Goal: Information Seeking & Learning: Learn about a topic

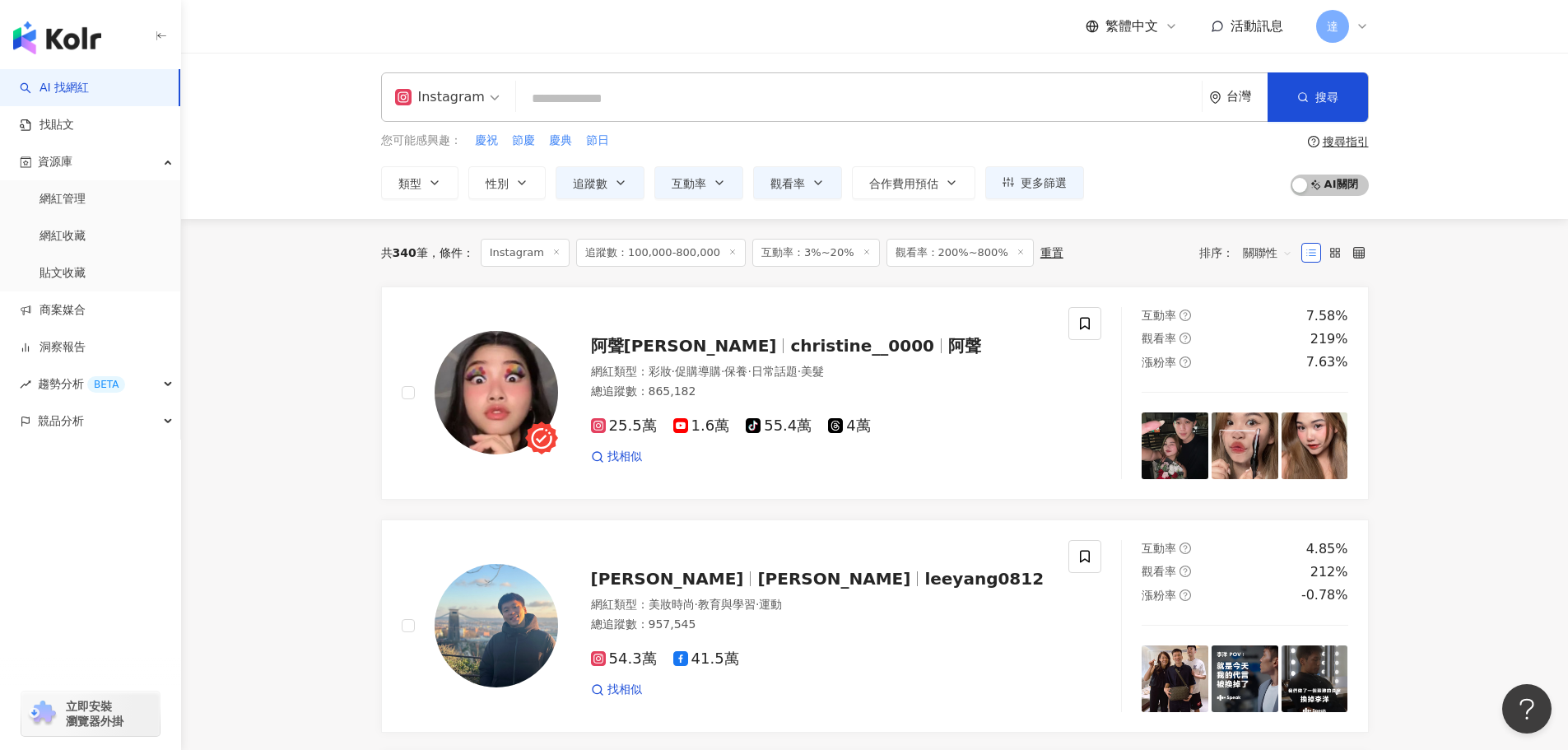
type input "**********"
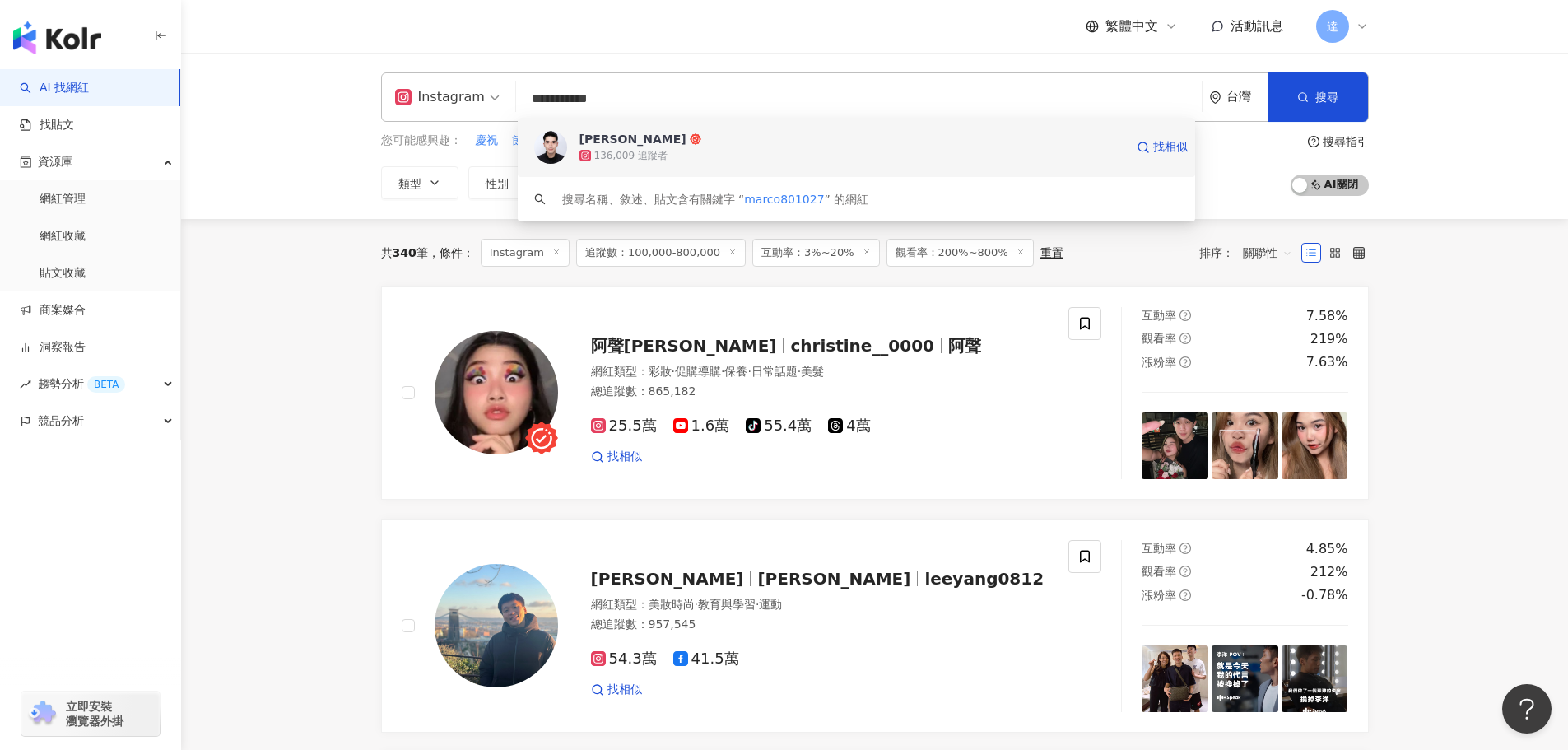
click at [605, 149] on div "136,009 追蹤者" at bounding box center [630, 156] width 73 height 14
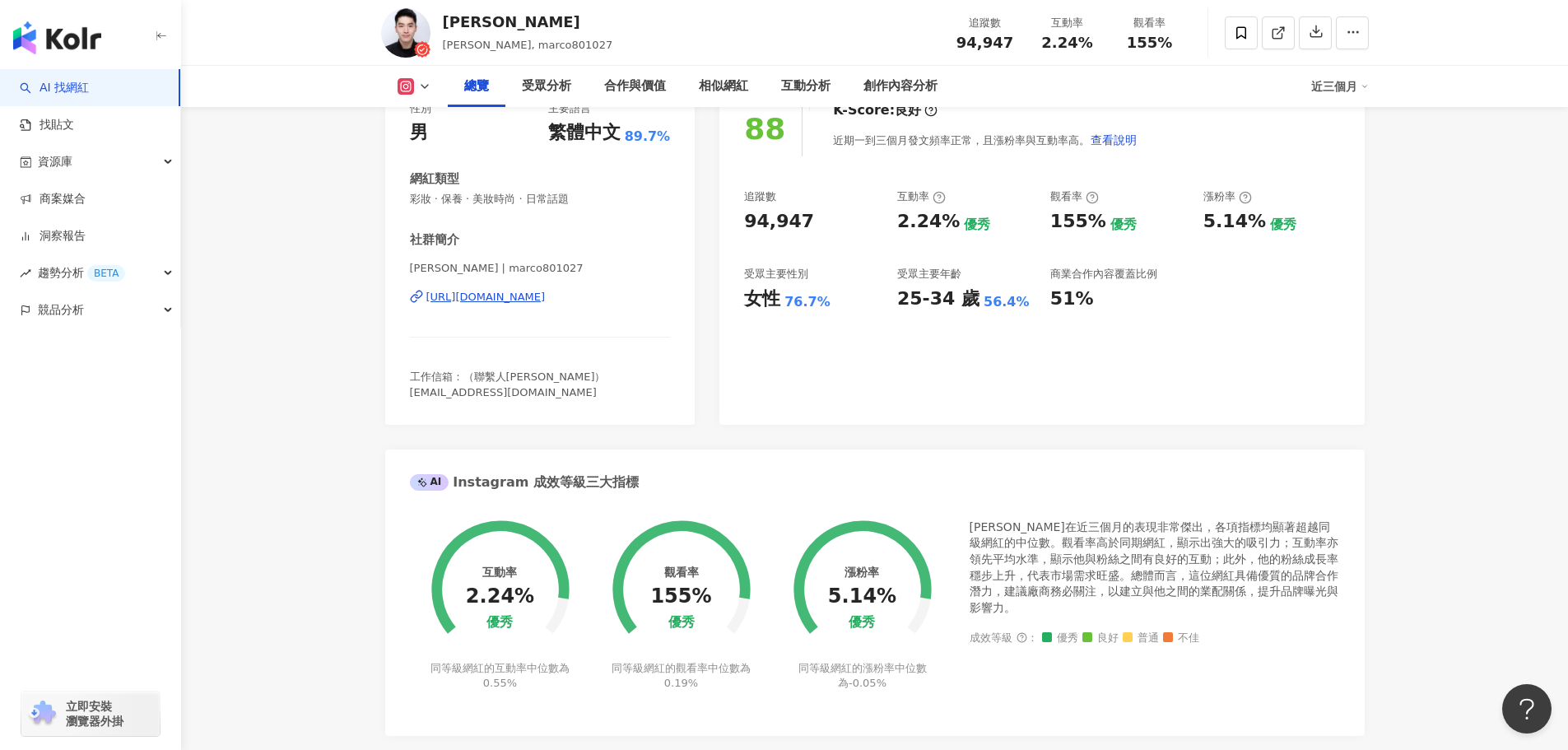
scroll to position [247, 0]
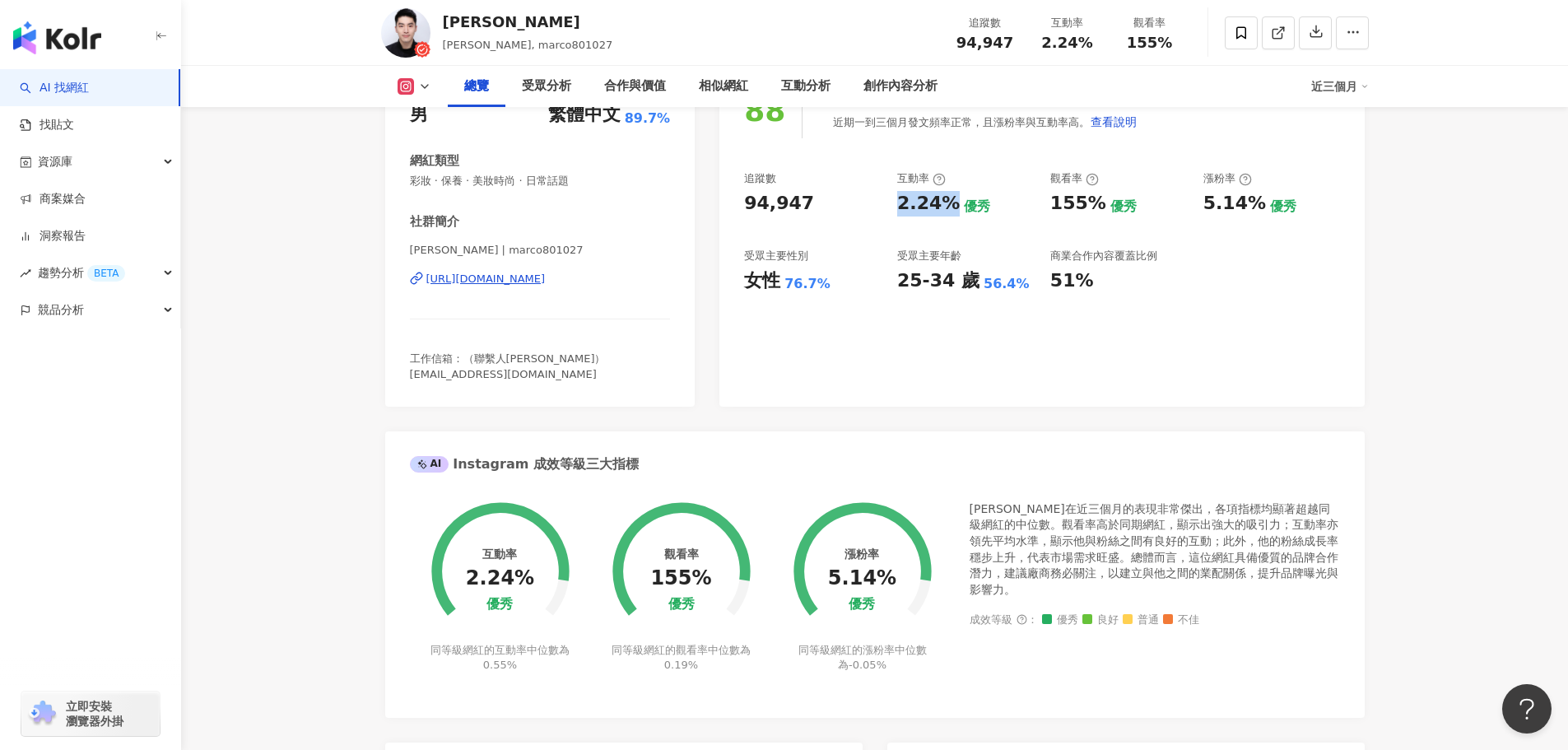
drag, startPoint x: 899, startPoint y: 206, endPoint x: 947, endPoint y: 200, distance: 48.4
click at [947, 200] on div "2.24%" at bounding box center [928, 204] width 63 height 26
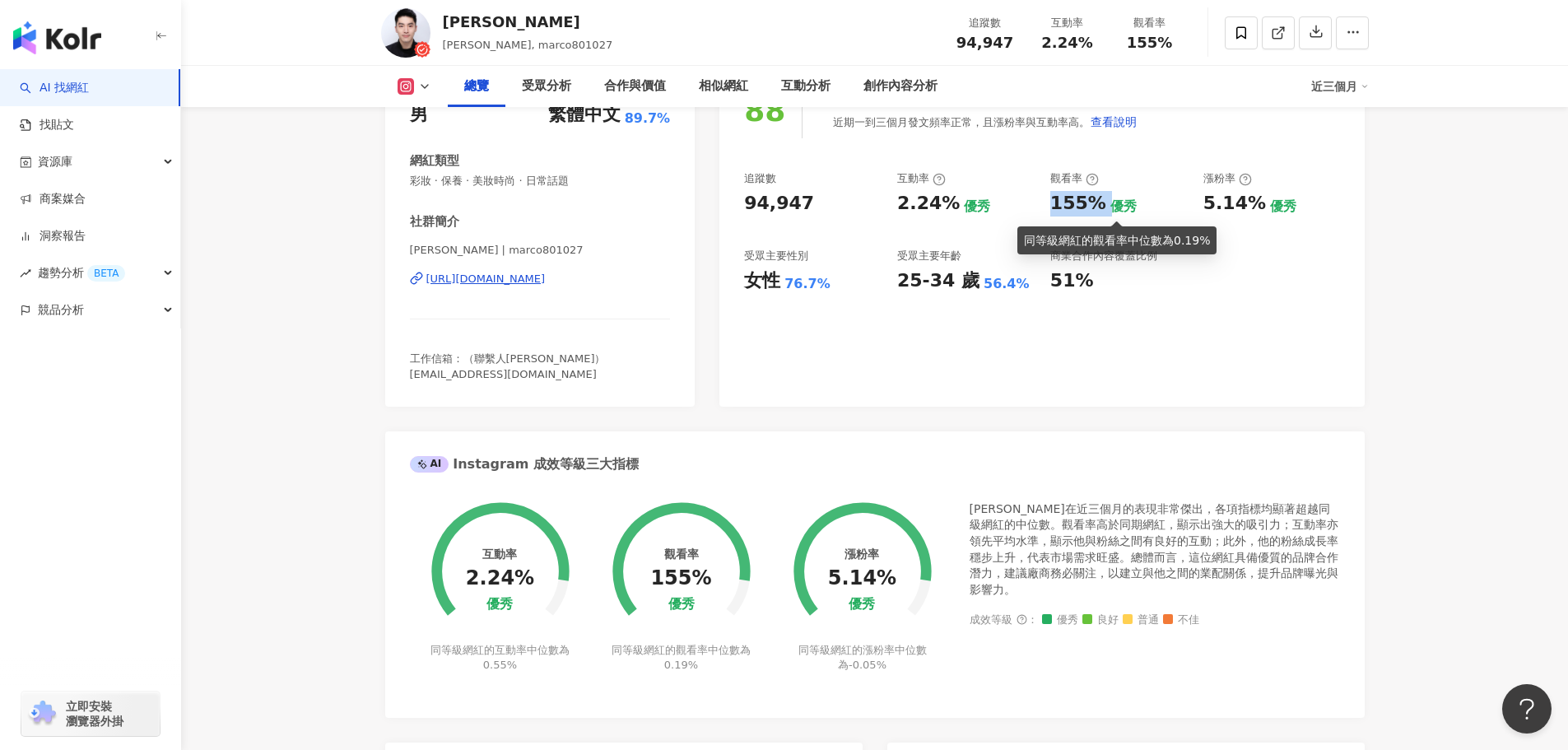
drag, startPoint x: 1048, startPoint y: 203, endPoint x: 1105, endPoint y: 204, distance: 57.0
click at [1105, 204] on div "追蹤數 94,947 互動率 2.24% 優秀 觀看率 155% 優秀 漲粉率 5.14% 優秀 受眾主要性別 女性 76.7% 受眾主要年齡 25-34 歲…" at bounding box center [1042, 232] width 595 height 122
copy div "155%"
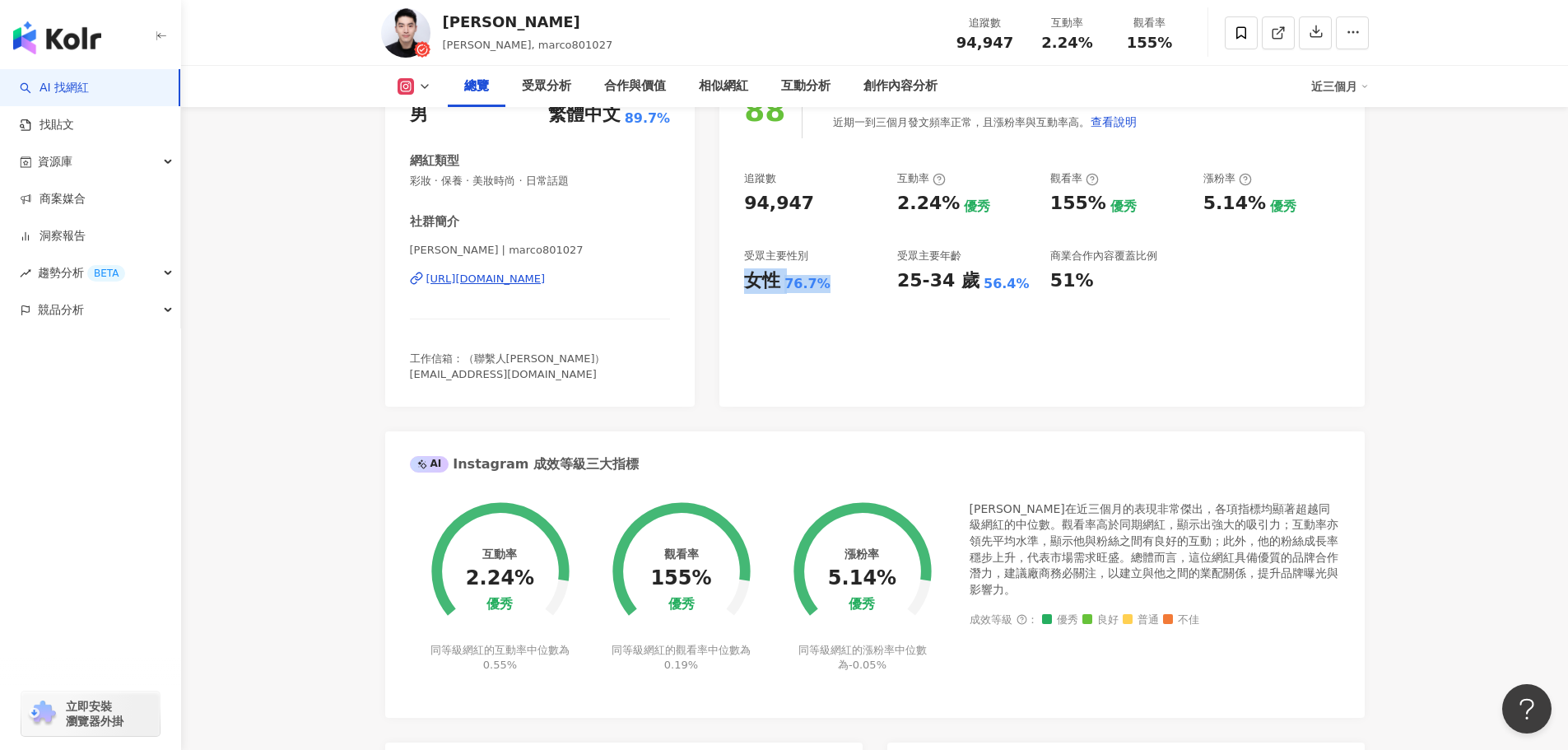
drag, startPoint x: 745, startPoint y: 285, endPoint x: 827, endPoint y: 280, distance: 82.2
click at [827, 280] on div "女性 76.7%" at bounding box center [812, 282] width 137 height 26
copy div "女性 76.7%"
drag, startPoint x: 1203, startPoint y: 208, endPoint x: 1253, endPoint y: 205, distance: 50.1
click at [1253, 205] on div "5.14%" at bounding box center [1234, 204] width 63 height 26
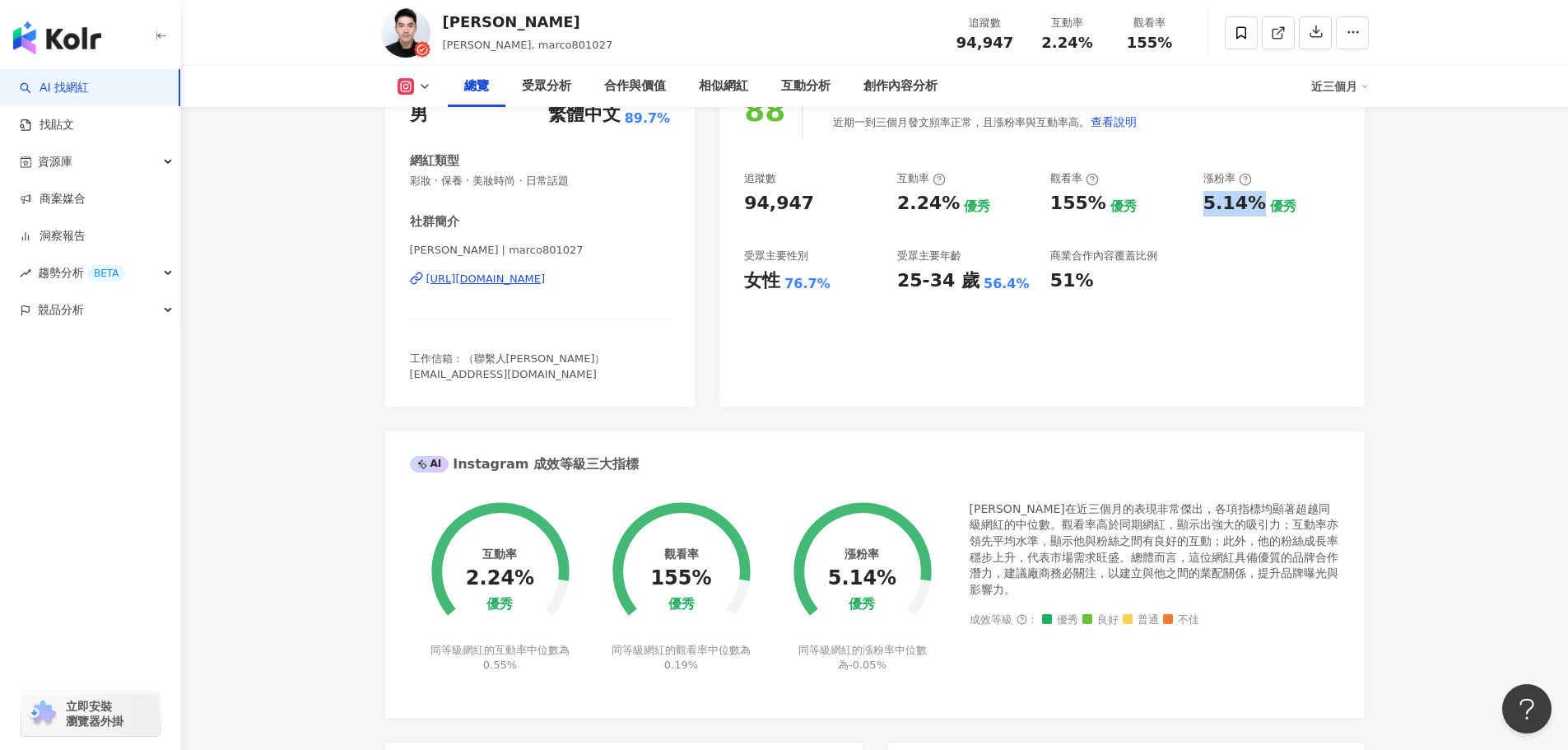
copy div "5.14%"
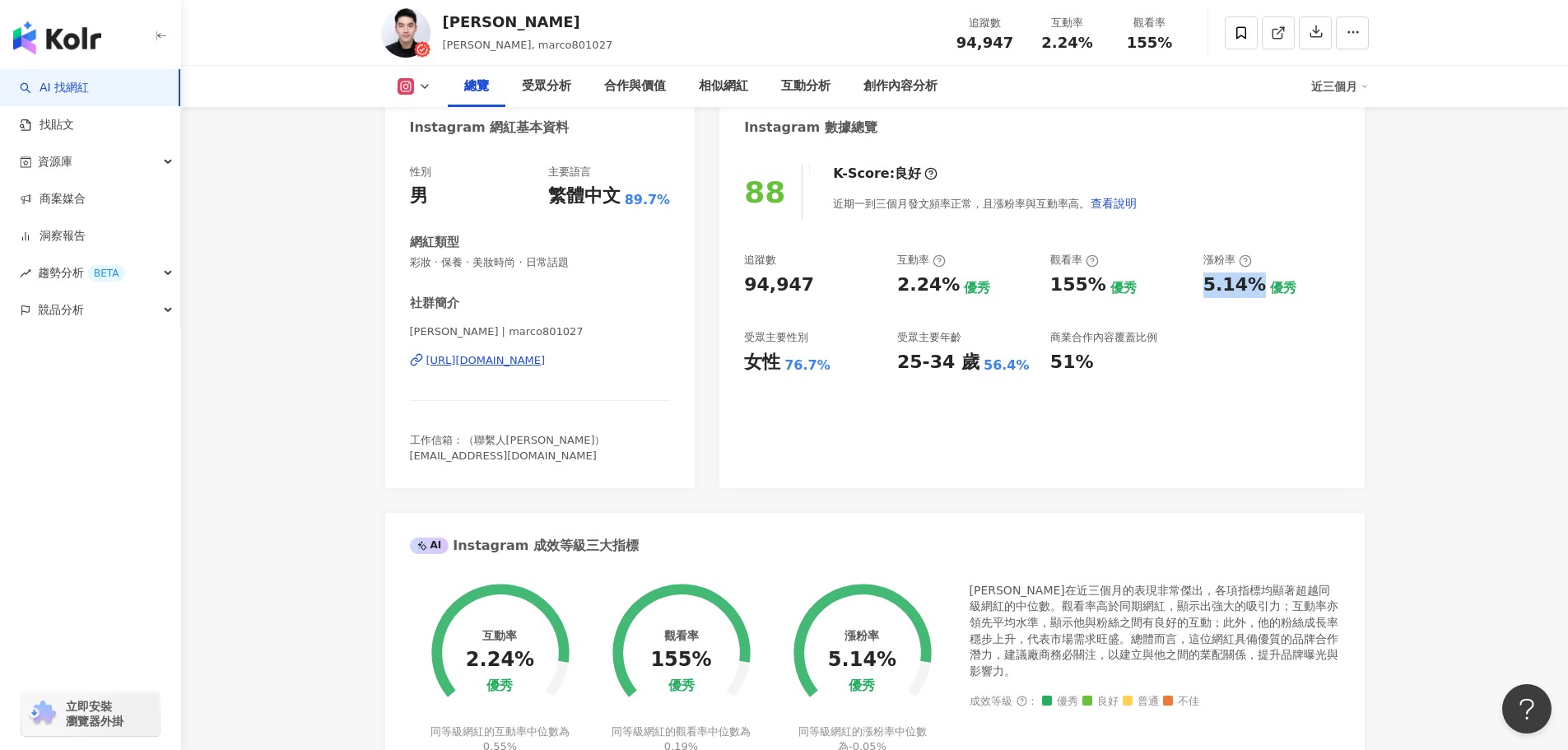
scroll to position [0, 0]
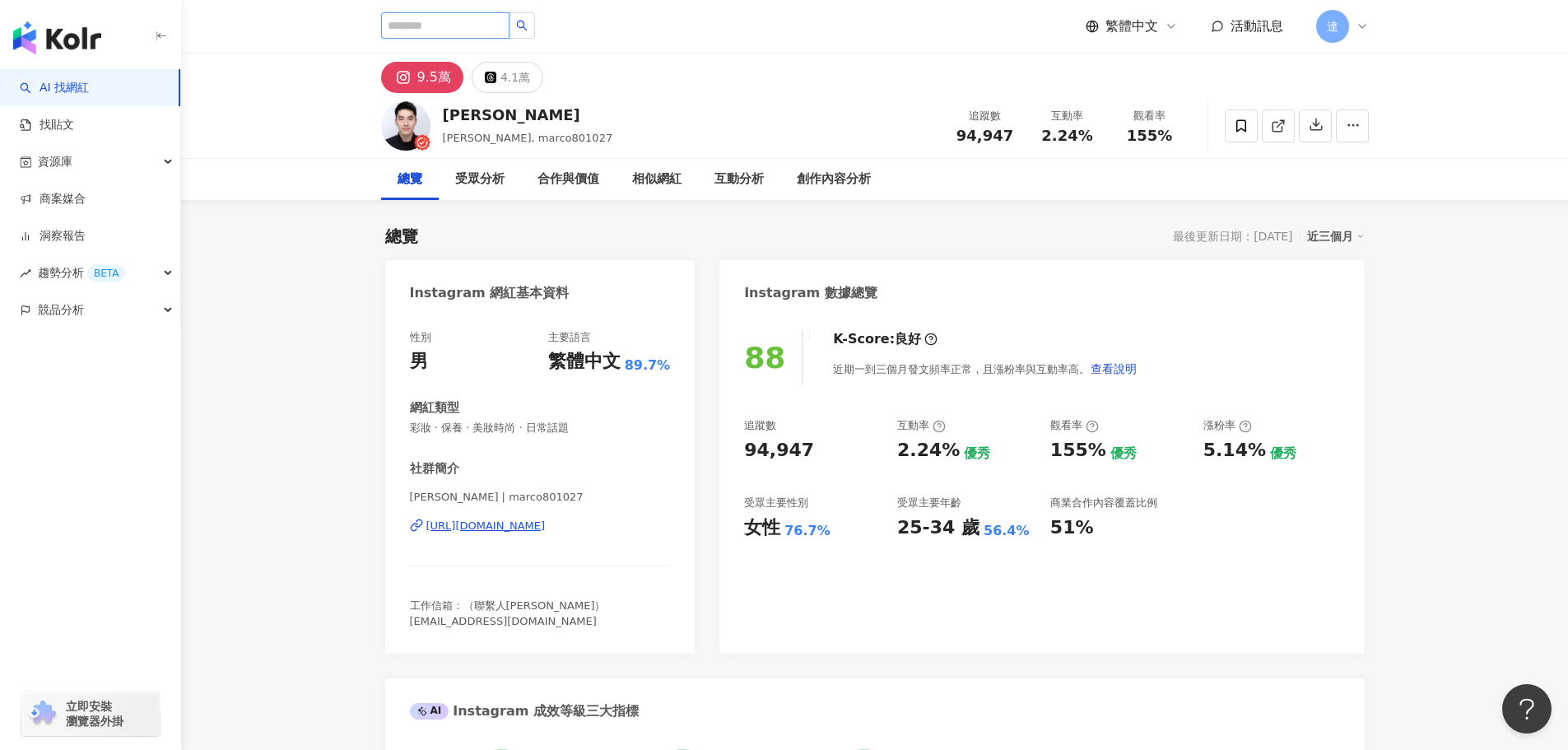
click at [477, 30] on input "search" at bounding box center [445, 25] width 129 height 26
paste input "********"
type input "********"
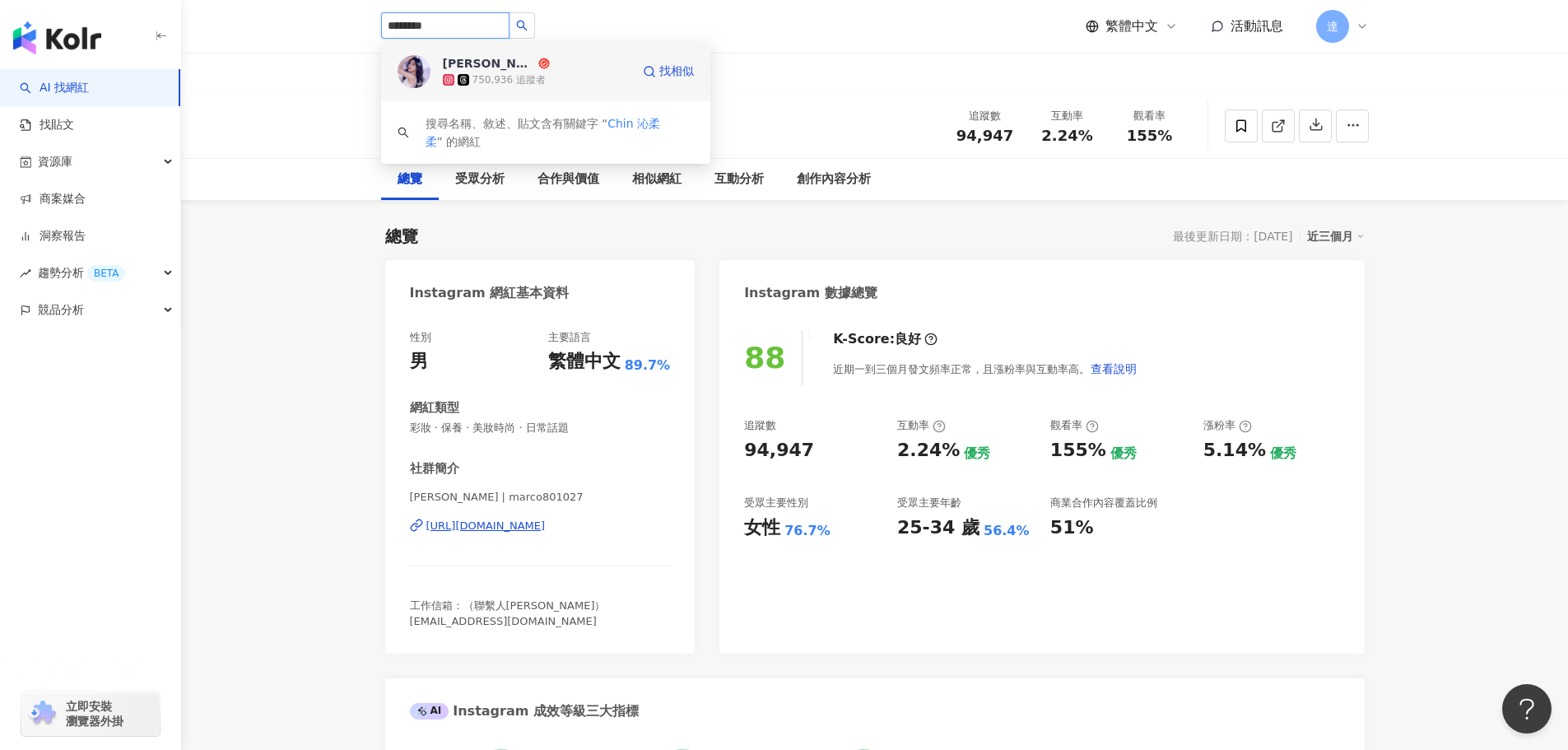
click at [508, 74] on div "750,936 追蹤者" at bounding box center [508, 80] width 73 height 14
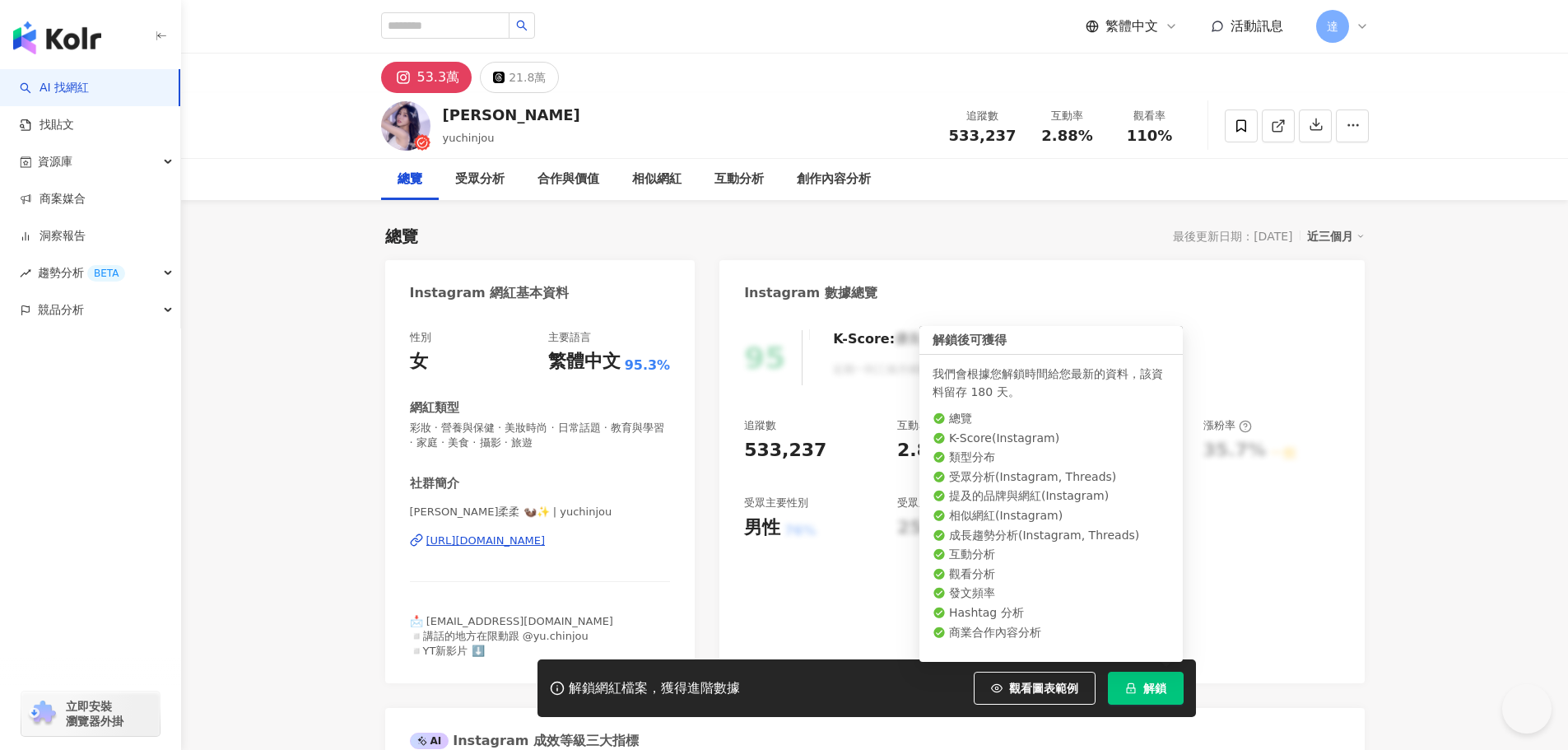
click at [1153, 688] on span "解鎖" at bounding box center [1155, 687] width 23 height 13
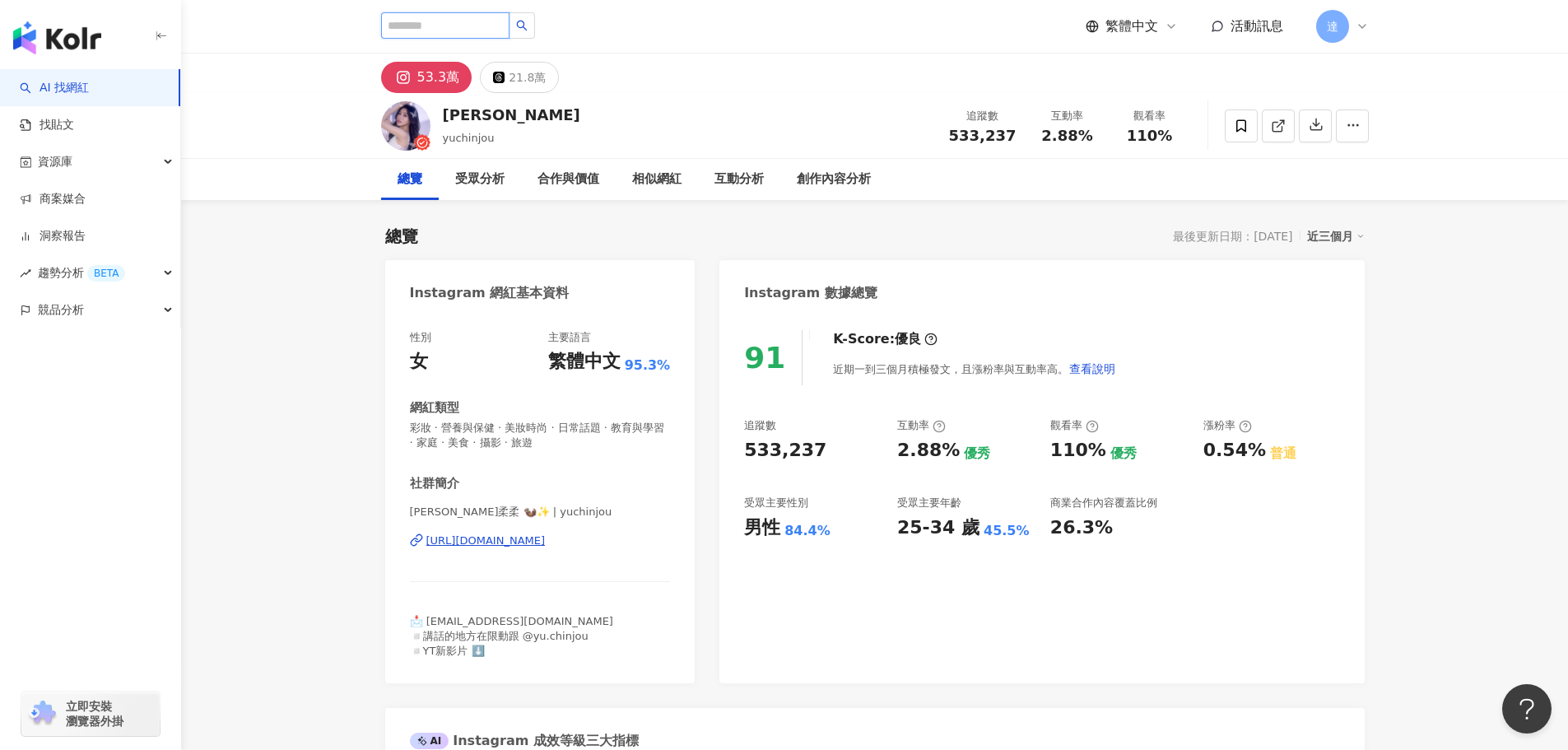
click at [477, 27] on input "search" at bounding box center [445, 25] width 129 height 26
paste input "****"
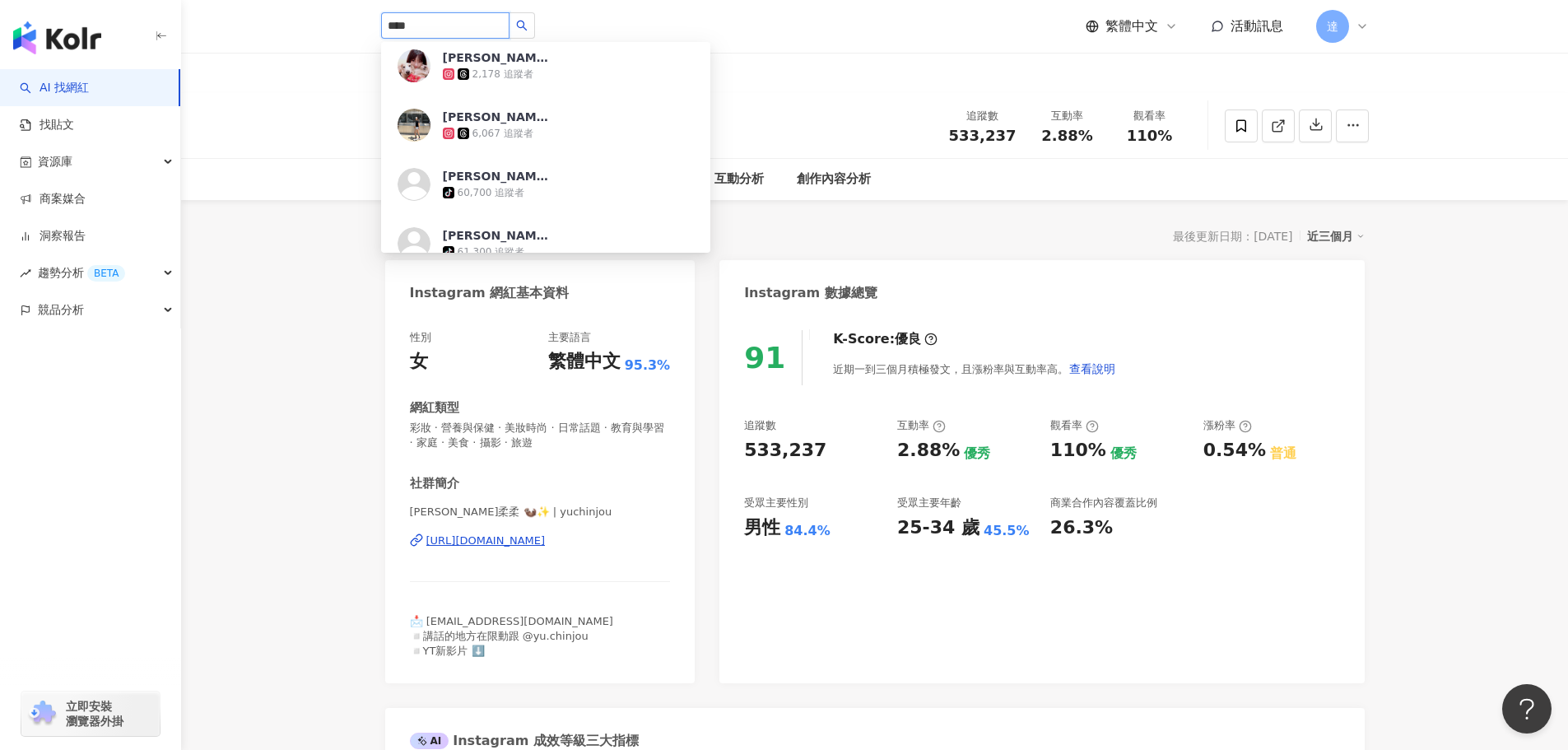
scroll to position [165, 0]
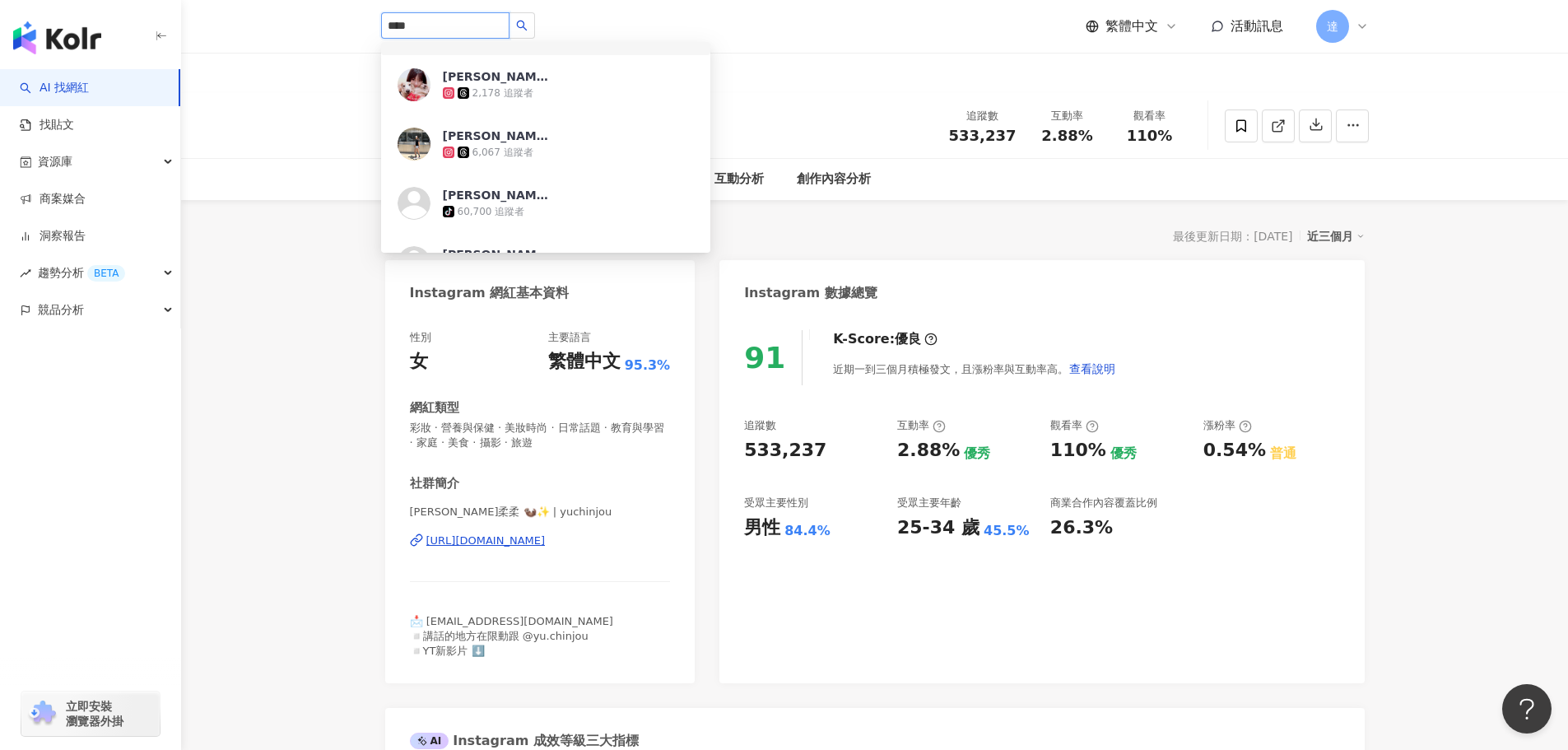
drag, startPoint x: 455, startPoint y: 21, endPoint x: 297, endPoint y: 29, distance: 158.2
click at [297, 29] on header "**** Jane tiktok-icon 4,708 追蹤者 Jane 30,020 追蹤者 Jane 1,500 追蹤者 Jane 2,178 追蹤者 J…" at bounding box center [874, 27] width 1386 height 54
paste input "****"
type input "********"
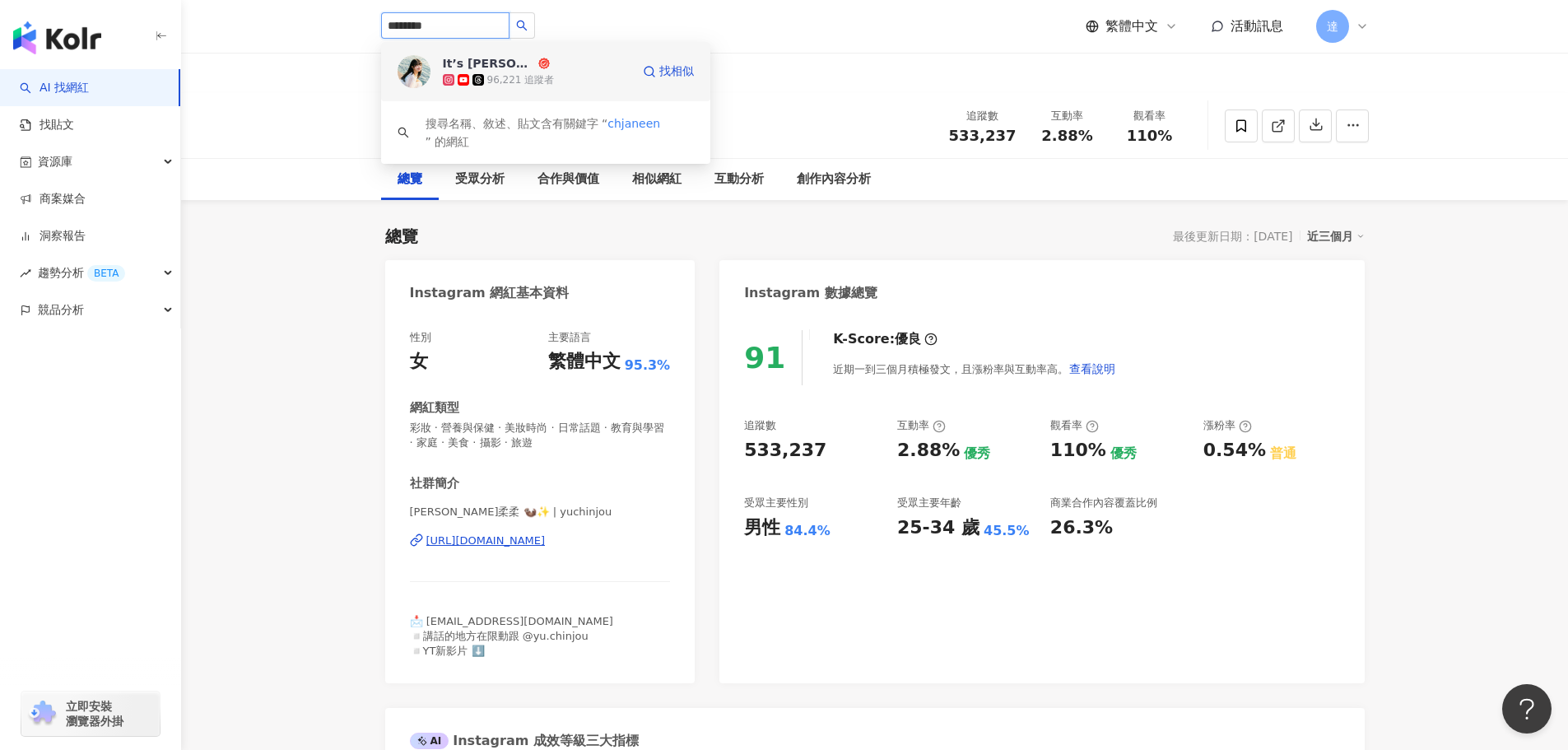
click at [558, 75] on div "96,221 追蹤者" at bounding box center [536, 80] width 188 height 16
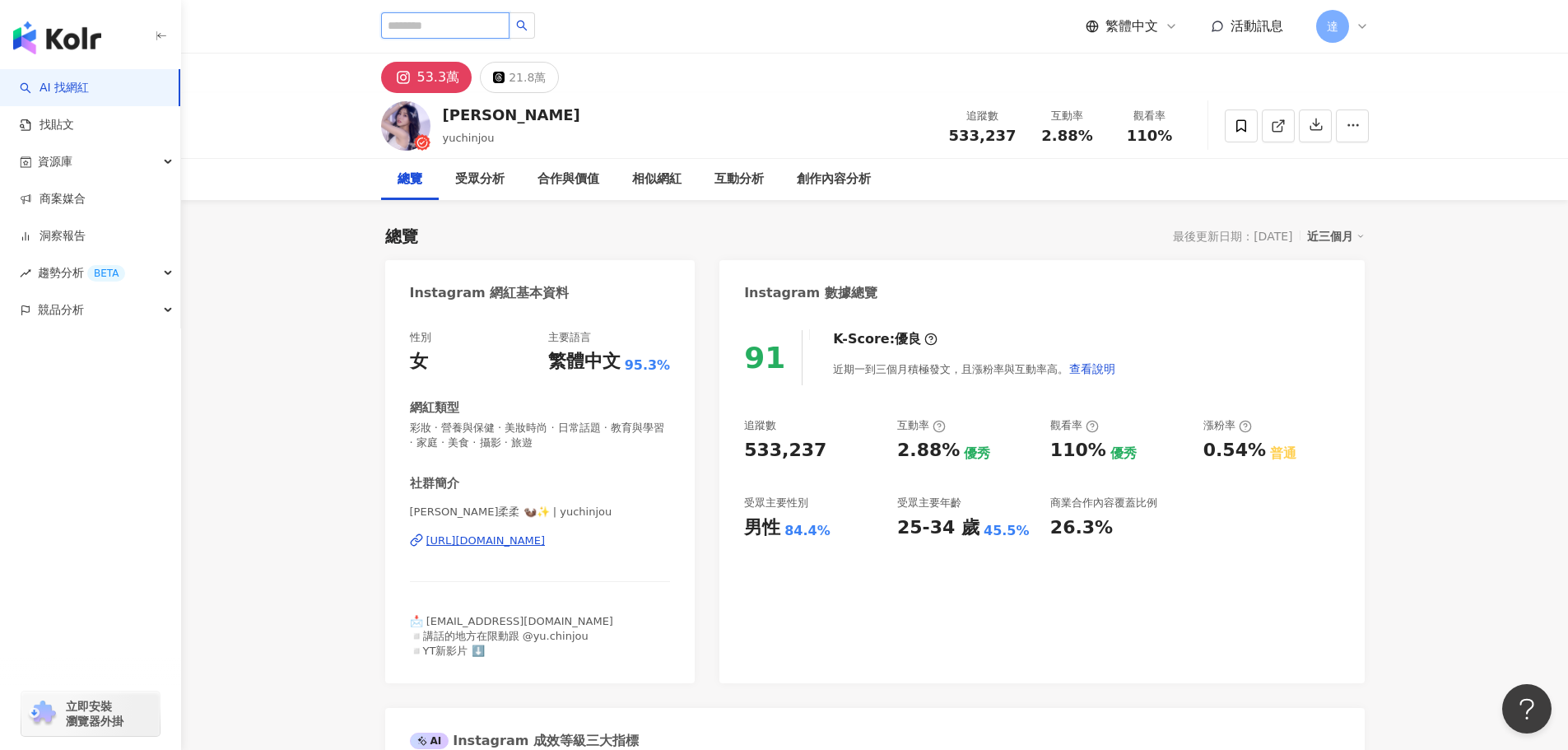
click at [455, 26] on input "search" at bounding box center [445, 25] width 129 height 26
type input "**"
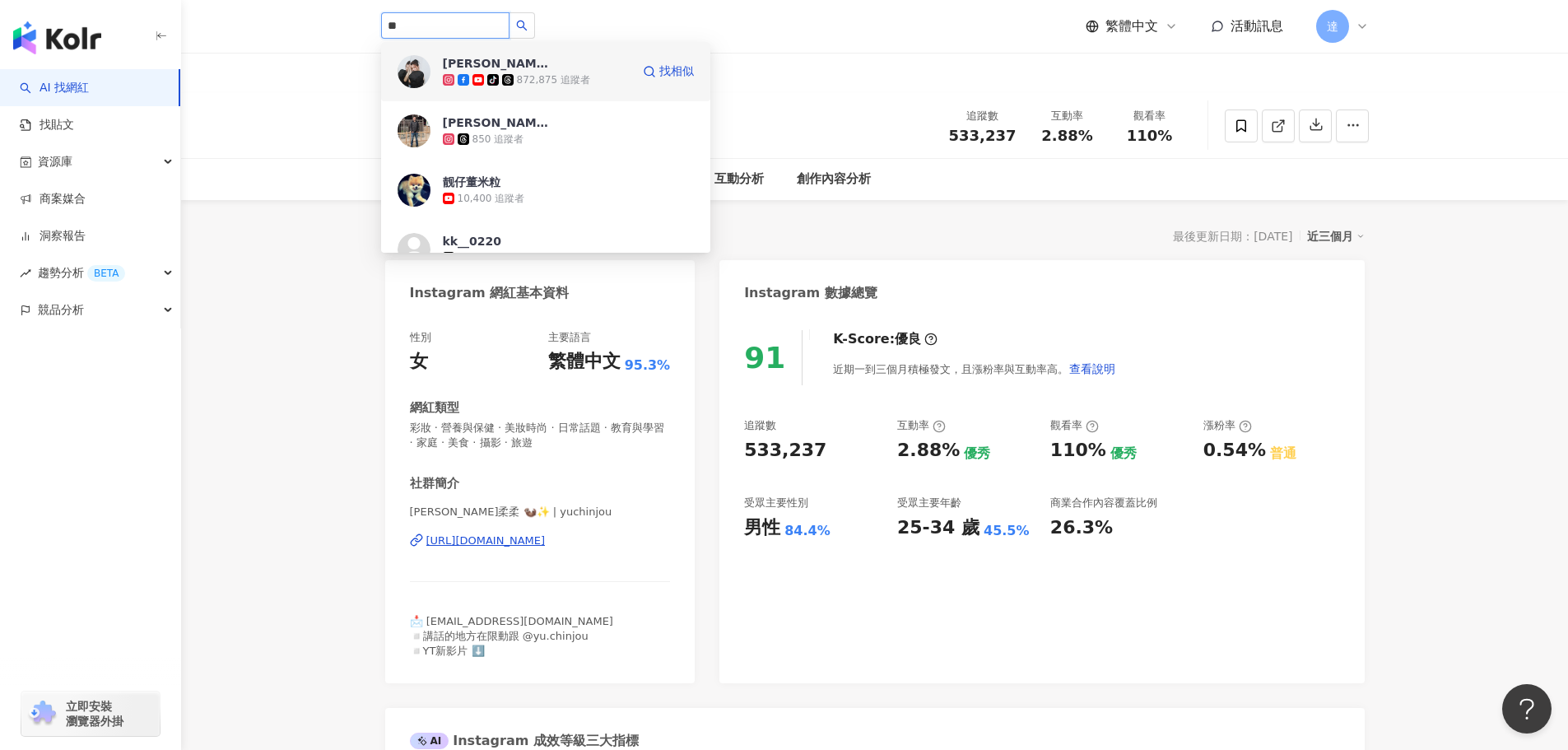
click at [558, 73] on div "872,875 追蹤者" at bounding box center [552, 80] width 73 height 14
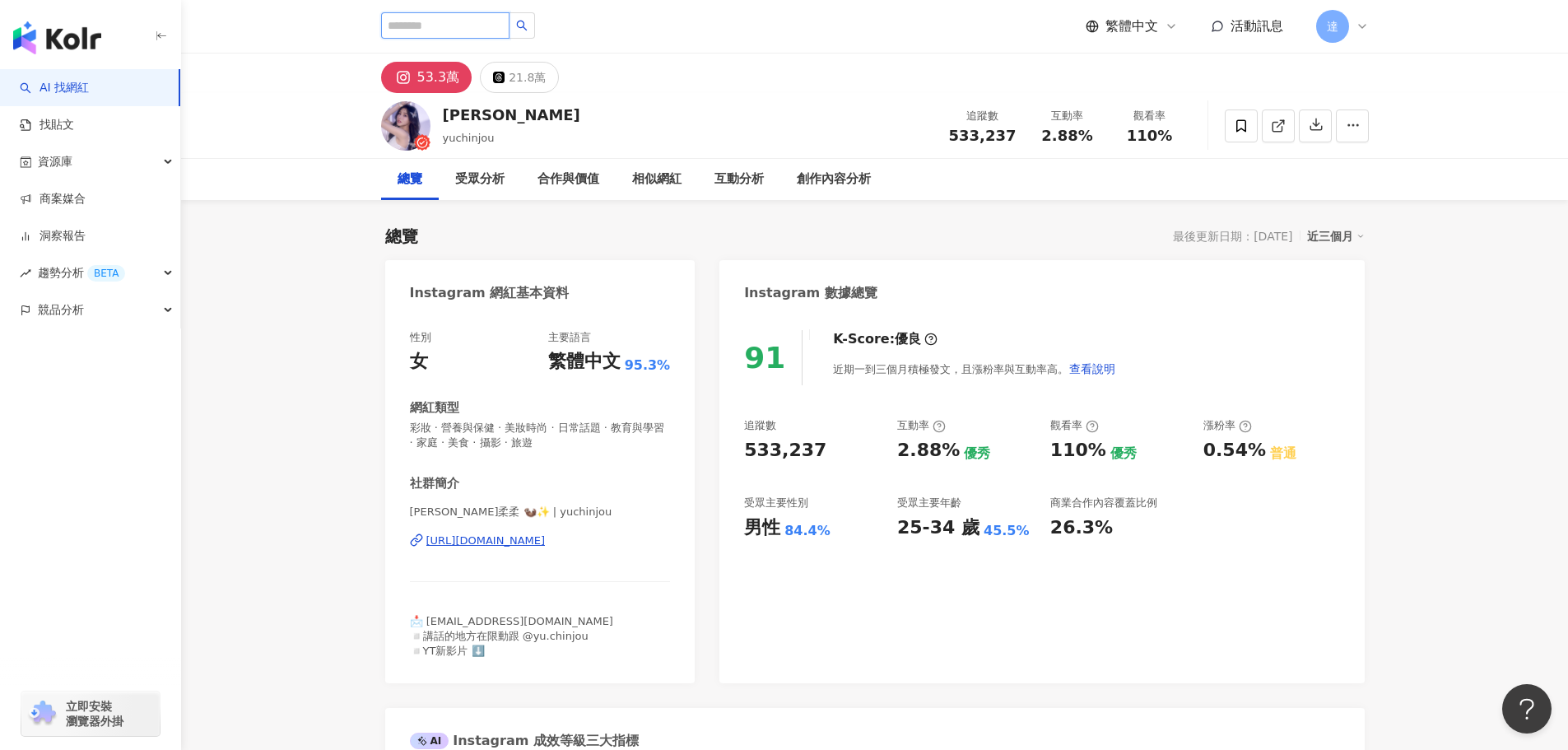
click at [404, 26] on input "search" at bounding box center [445, 25] width 129 height 26
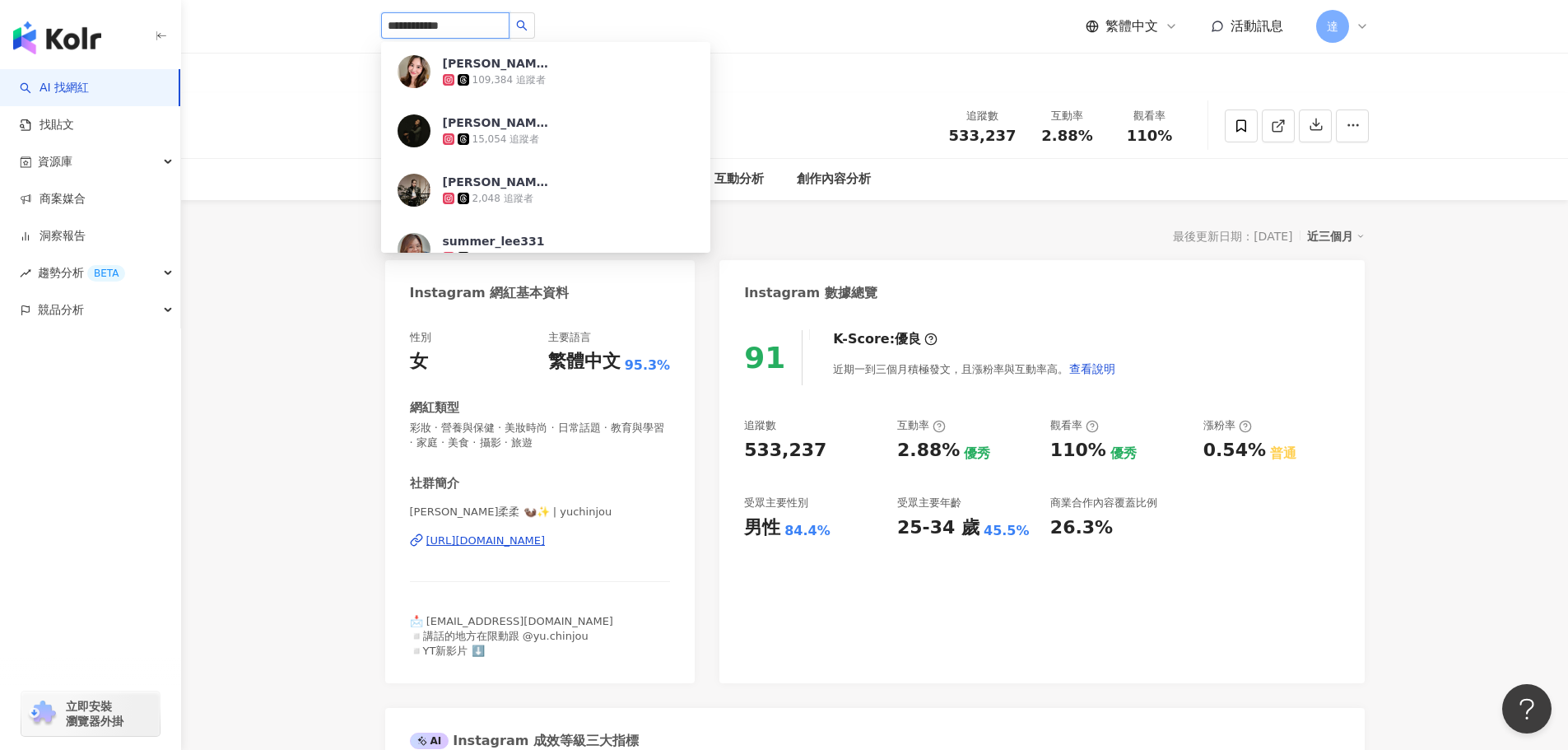
type input "**********"
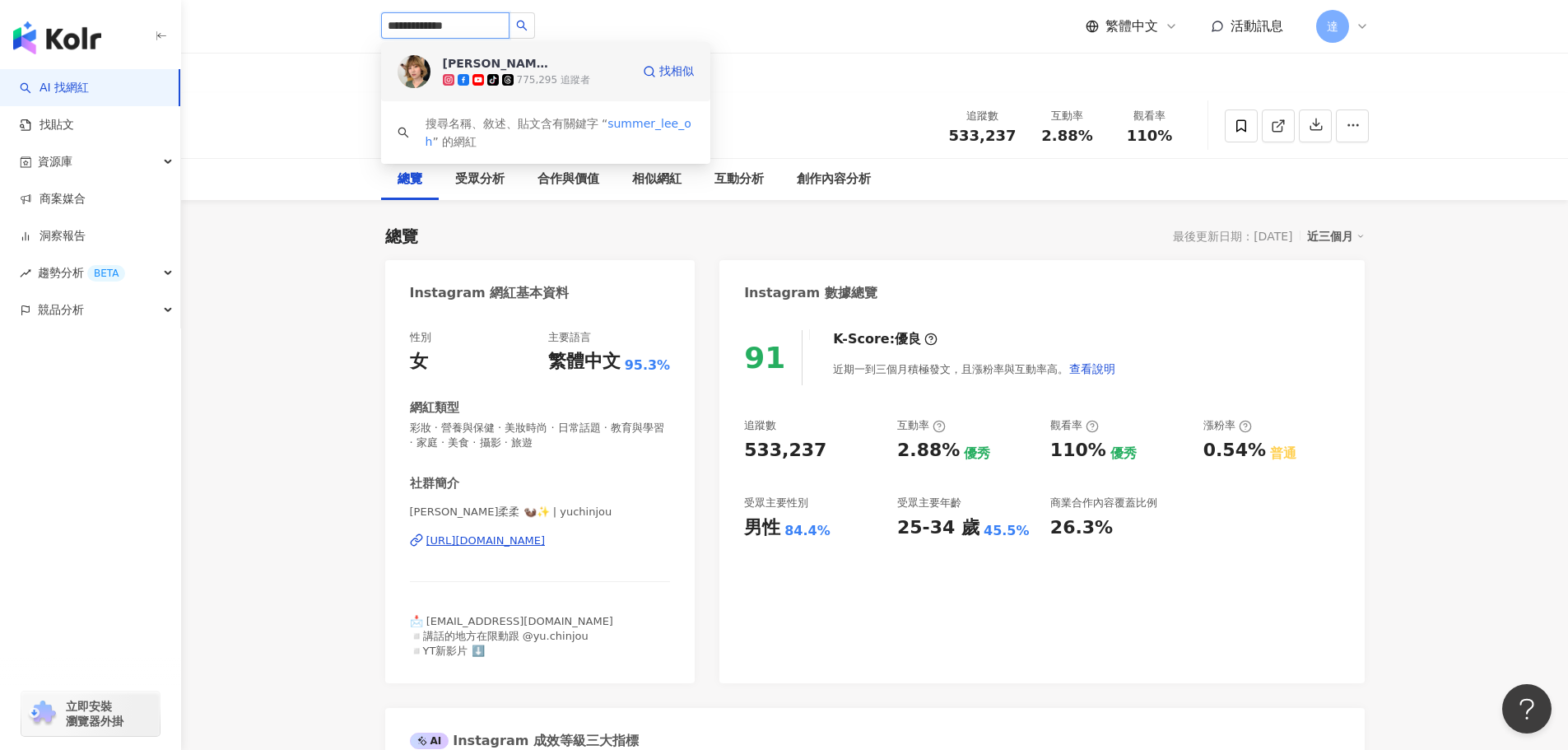
click at [502, 65] on span "李懿" at bounding box center [495, 63] width 107 height 16
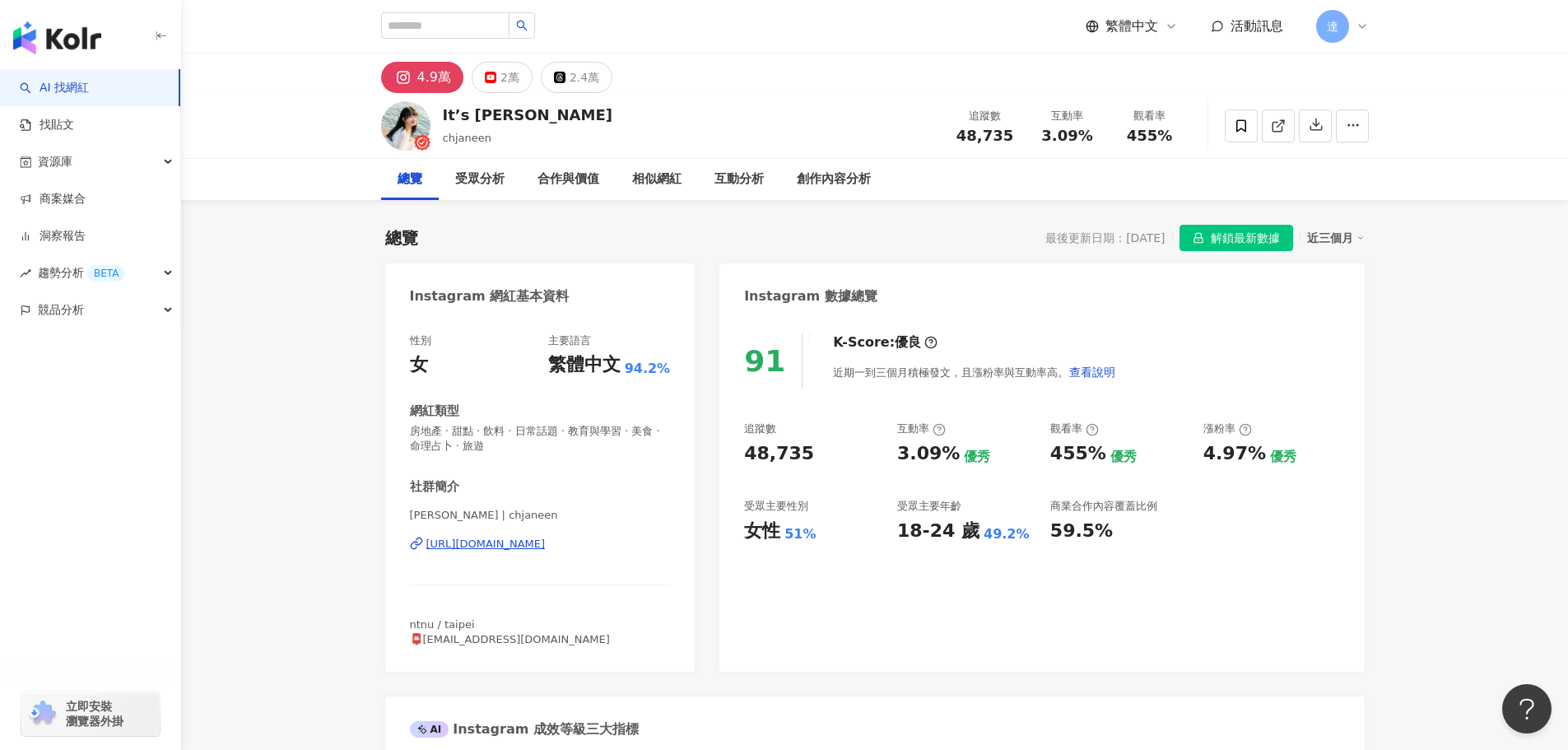
click at [403, 75] on rect at bounding box center [403, 77] width 16 height 15
click at [413, 73] on button "4.9萬" at bounding box center [422, 77] width 82 height 31
click at [460, 31] on input "search" at bounding box center [445, 25] width 129 height 26
type input "*"
drag, startPoint x: 898, startPoint y: 453, endPoint x: 953, endPoint y: 451, distance: 55.0
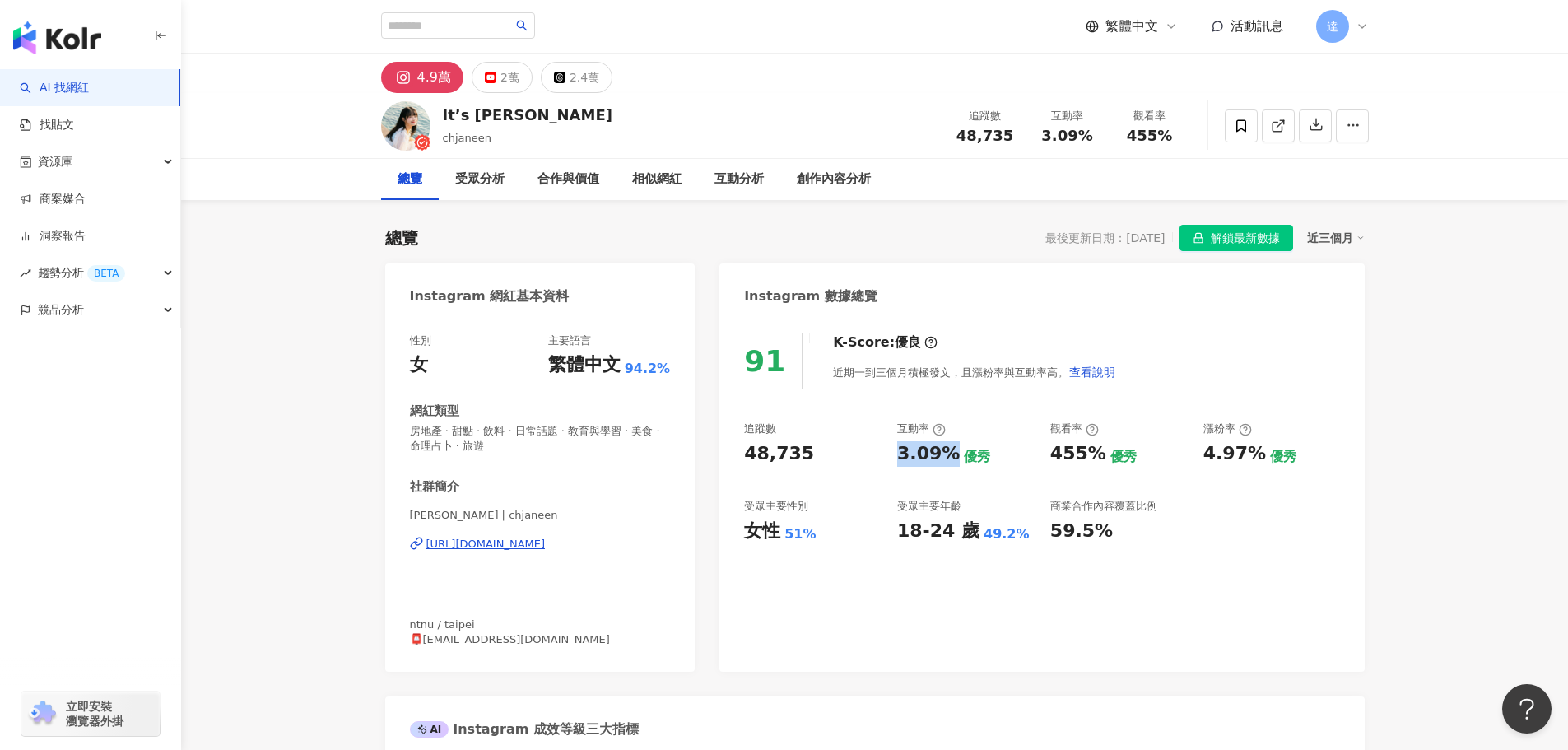
click at [953, 451] on div "3.09% 優秀" at bounding box center [965, 454] width 137 height 26
copy div "3.09%"
drag, startPoint x: 1051, startPoint y: 457, endPoint x: 1099, endPoint y: 451, distance: 48.4
click at [1099, 451] on div "455%" at bounding box center [1078, 454] width 56 height 26
copy div "455%"
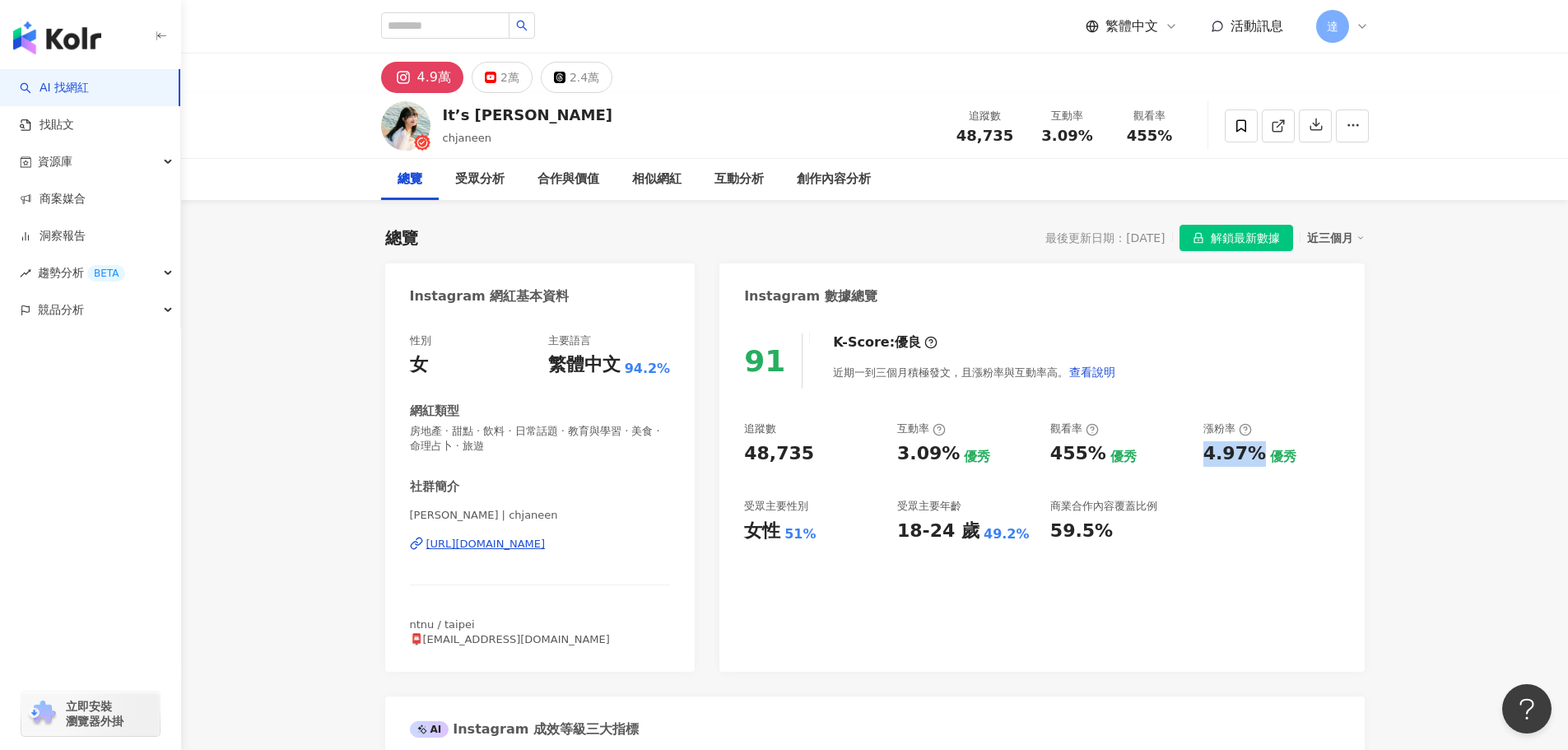
drag, startPoint x: 1208, startPoint y: 459, endPoint x: 1255, endPoint y: 458, distance: 47.0
click at [1255, 458] on div "4.97%" at bounding box center [1234, 454] width 63 height 26
copy div "4.97%"
click at [434, 25] on input "search" at bounding box center [445, 25] width 129 height 26
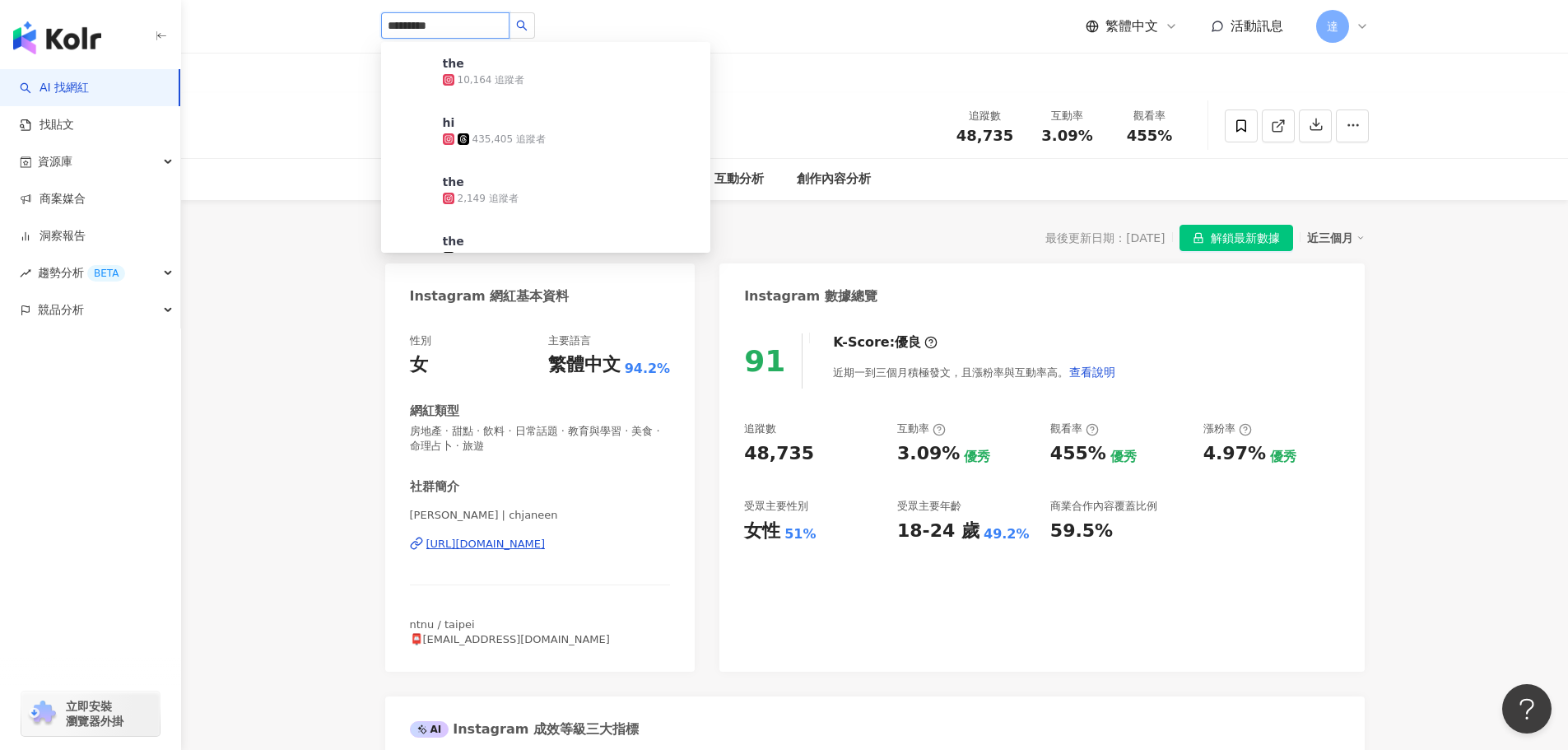
type input "**********"
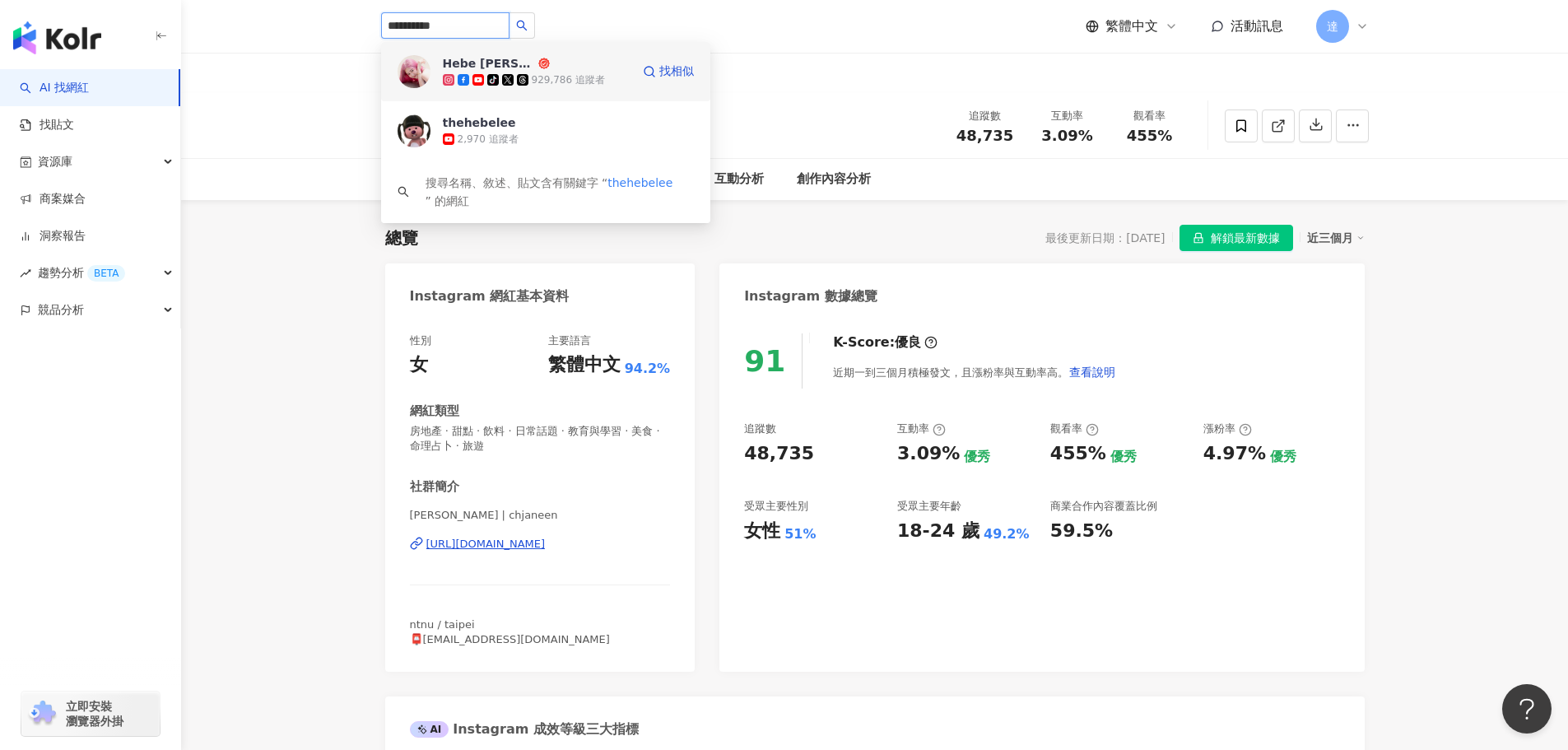
click at [538, 68] on icon at bounding box center [544, 64] width 12 height 12
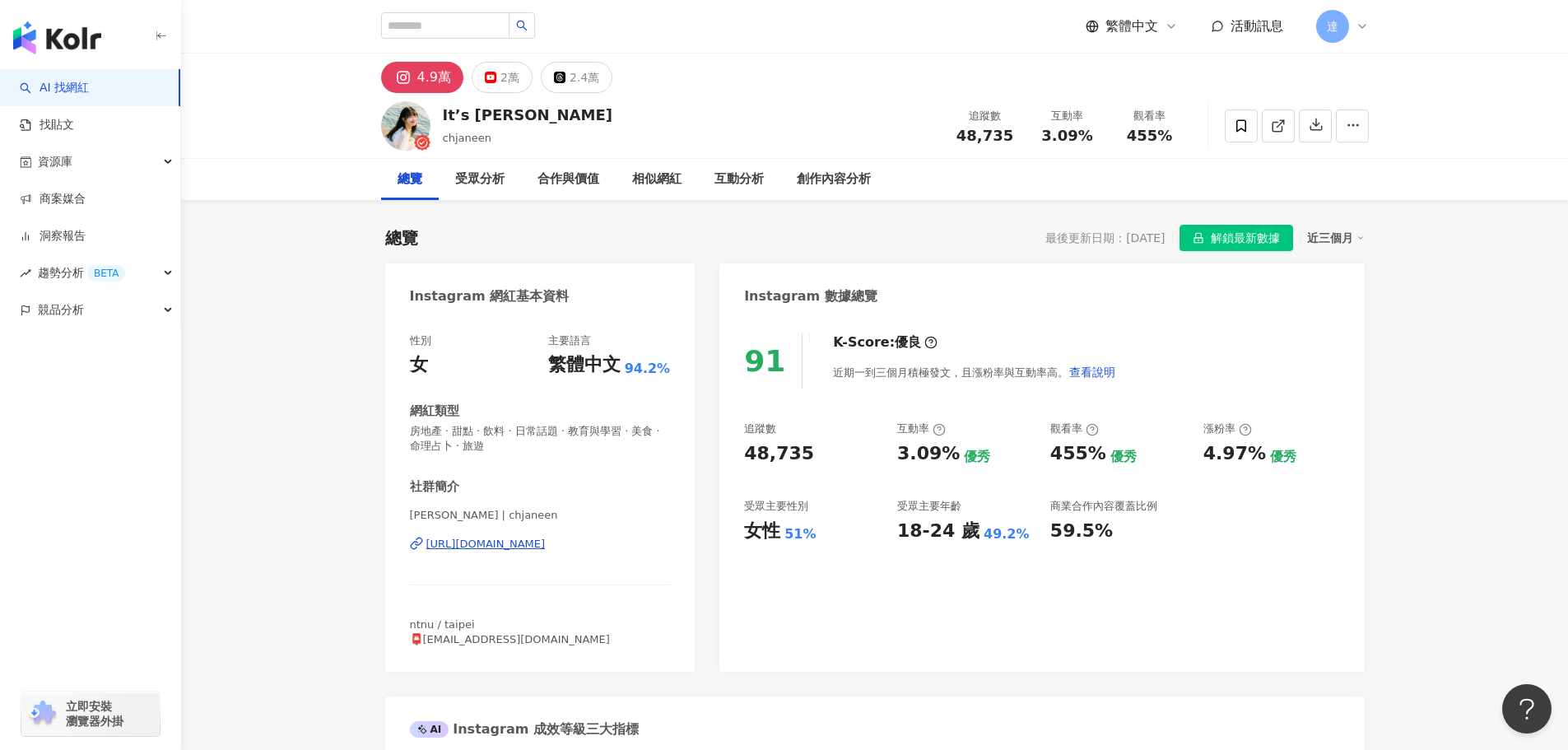
click at [269, 29] on header "Hebe Lee 李芸 tiktok-icon 929,786 追蹤者 thehebelee 2,970 追蹤者 搜尋名稱、敘述、貼文含有關鍵字 “ theh…" at bounding box center [874, 27] width 1386 height 54
click at [665, 14] on div "Hebe Lee 李芸 tiktok-icon 929,786 追蹤者 thehebelee 2,970 追蹤者 搜尋名稱、敘述、貼文含有關鍵字 “ theh…" at bounding box center [875, 26] width 988 height 53
click at [667, 35] on div "Hebe Lee 李芸 tiktok-icon 929,786 追蹤者 thehebelee 2,970 追蹤者 搜尋名稱、敘述、貼文含有關鍵字 “ theh…" at bounding box center [875, 26] width 988 height 53
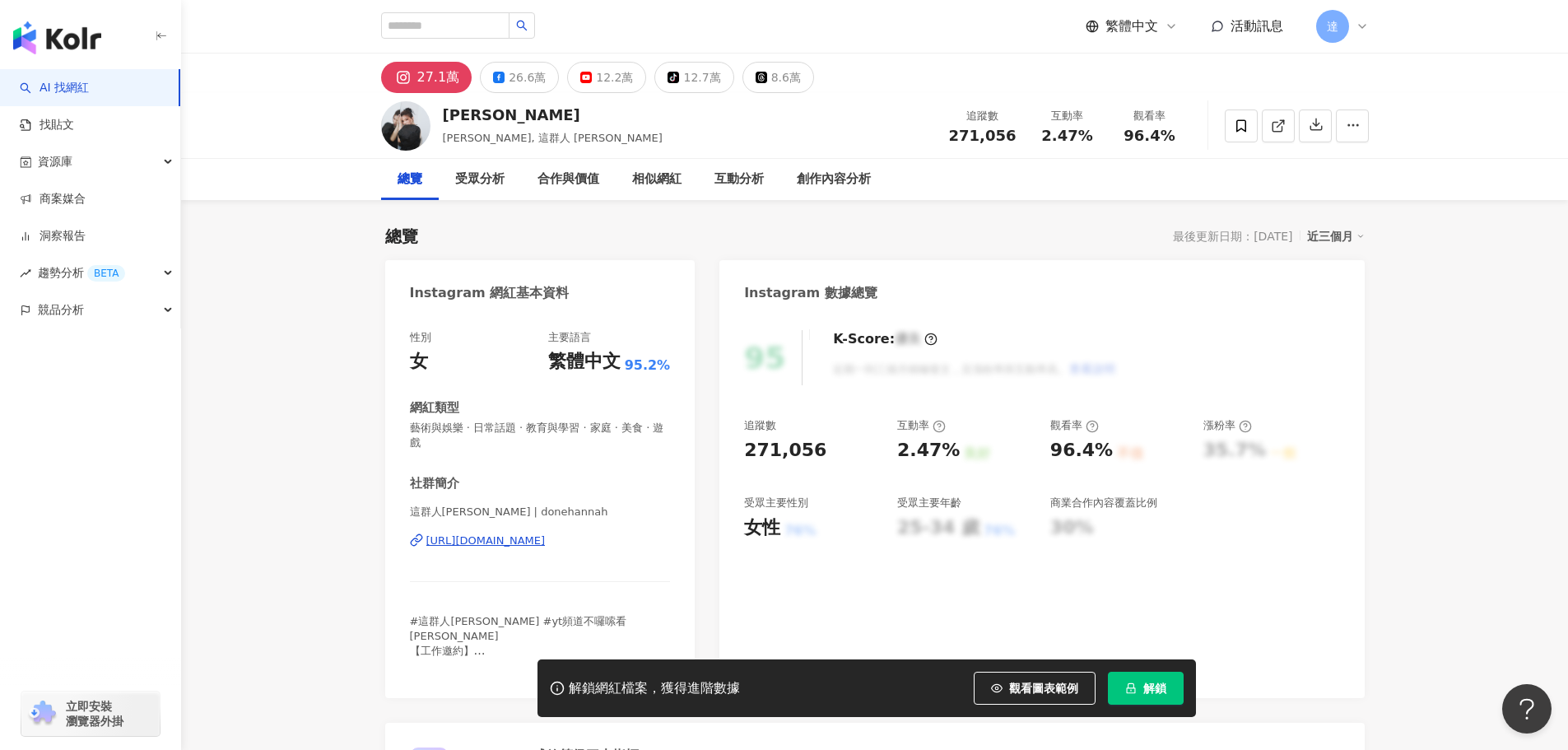
click at [1158, 685] on span "解鎖" at bounding box center [1155, 687] width 23 height 13
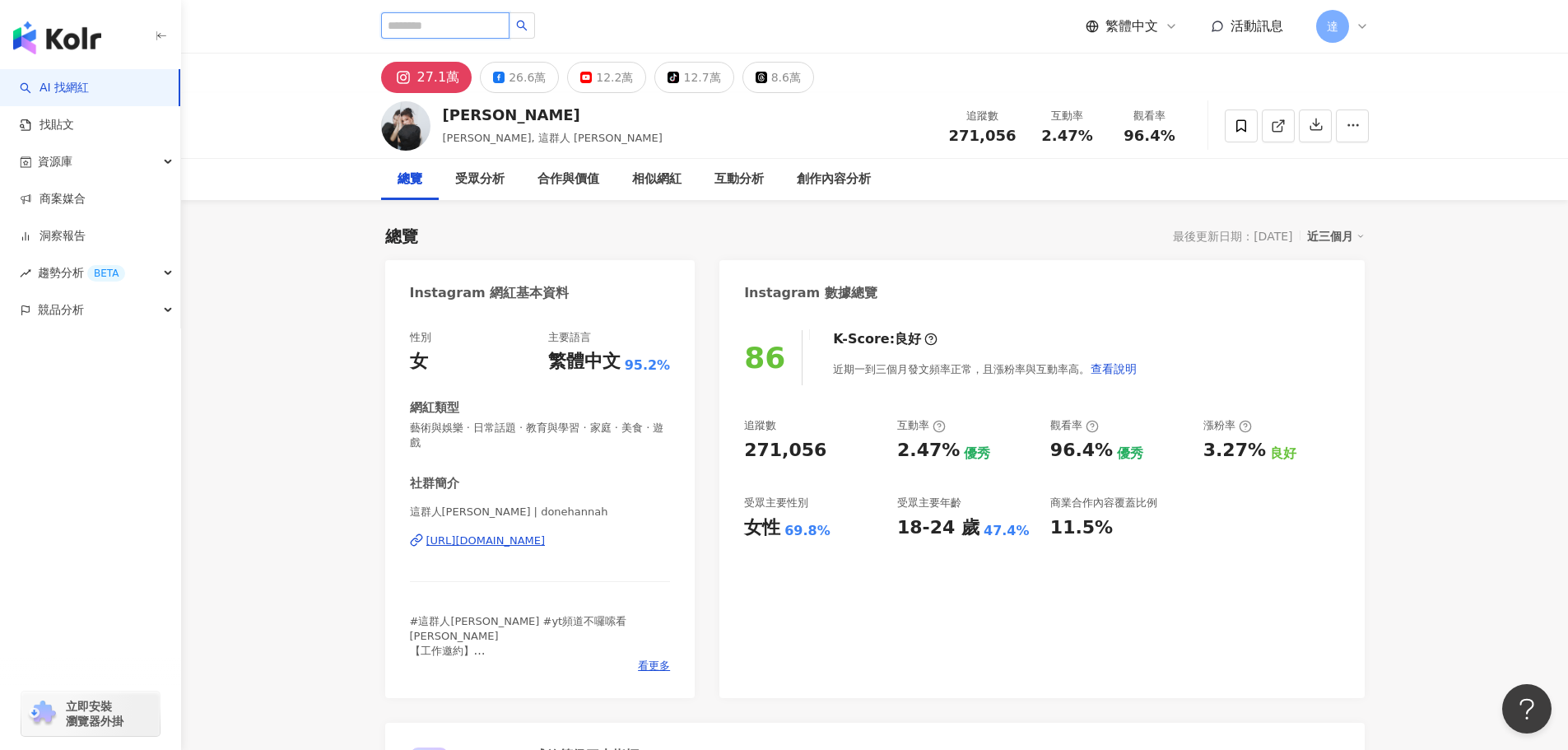
click at [460, 30] on input "search" at bounding box center [445, 25] width 129 height 26
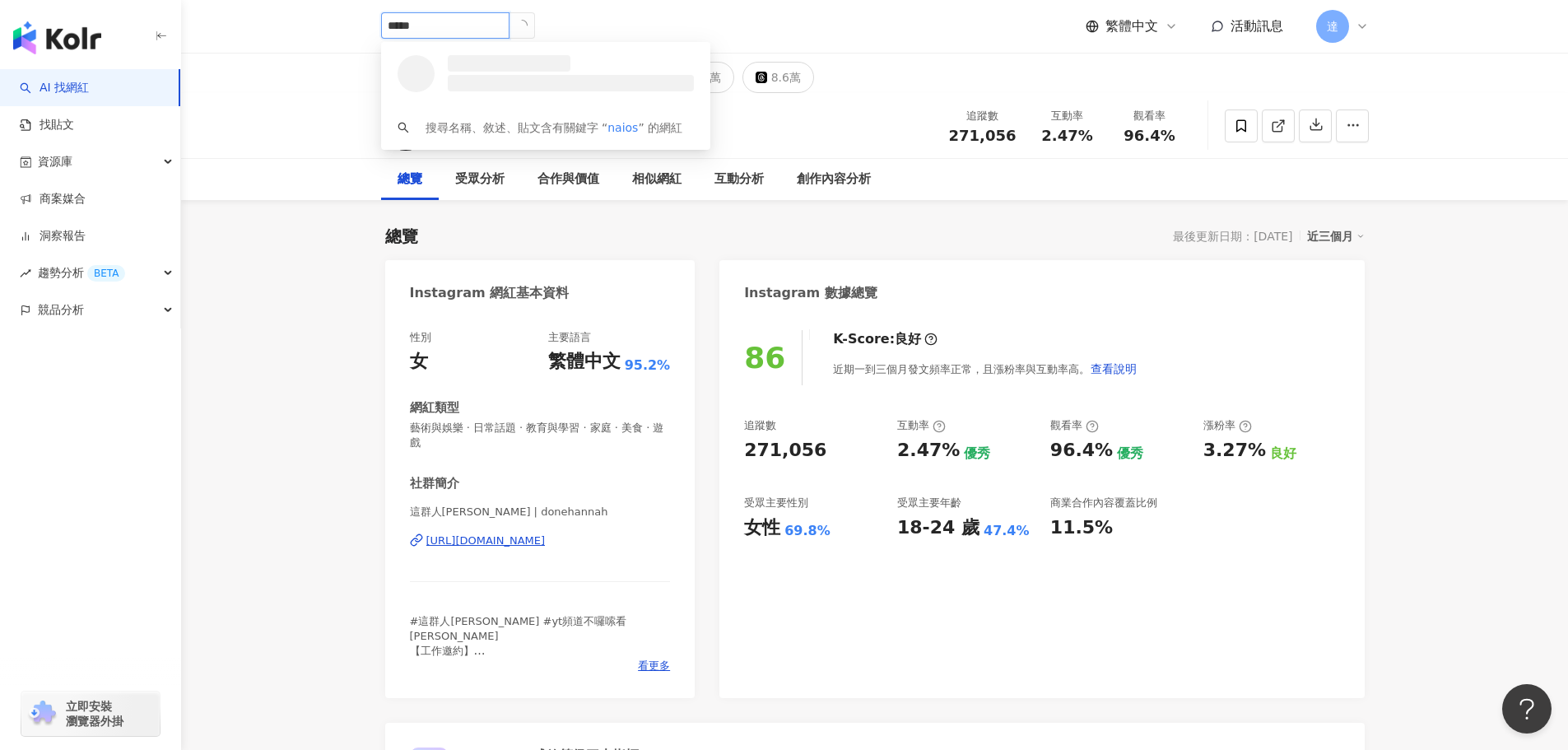
type input "******"
click at [541, 74] on div "256,914 追蹤者" at bounding box center [552, 80] width 73 height 14
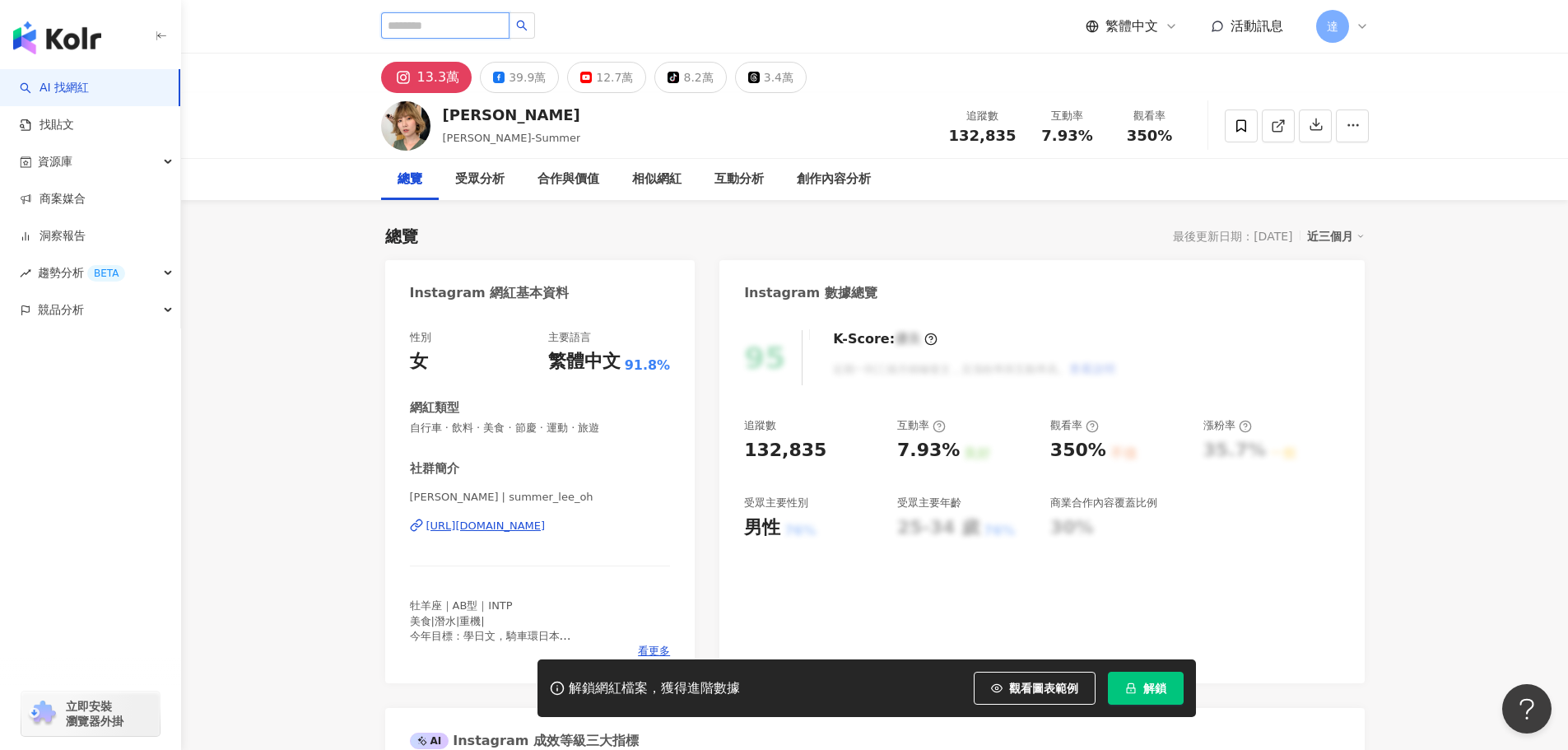
click at [488, 27] on input "search" at bounding box center [445, 25] width 129 height 26
type input "*"
type input "***"
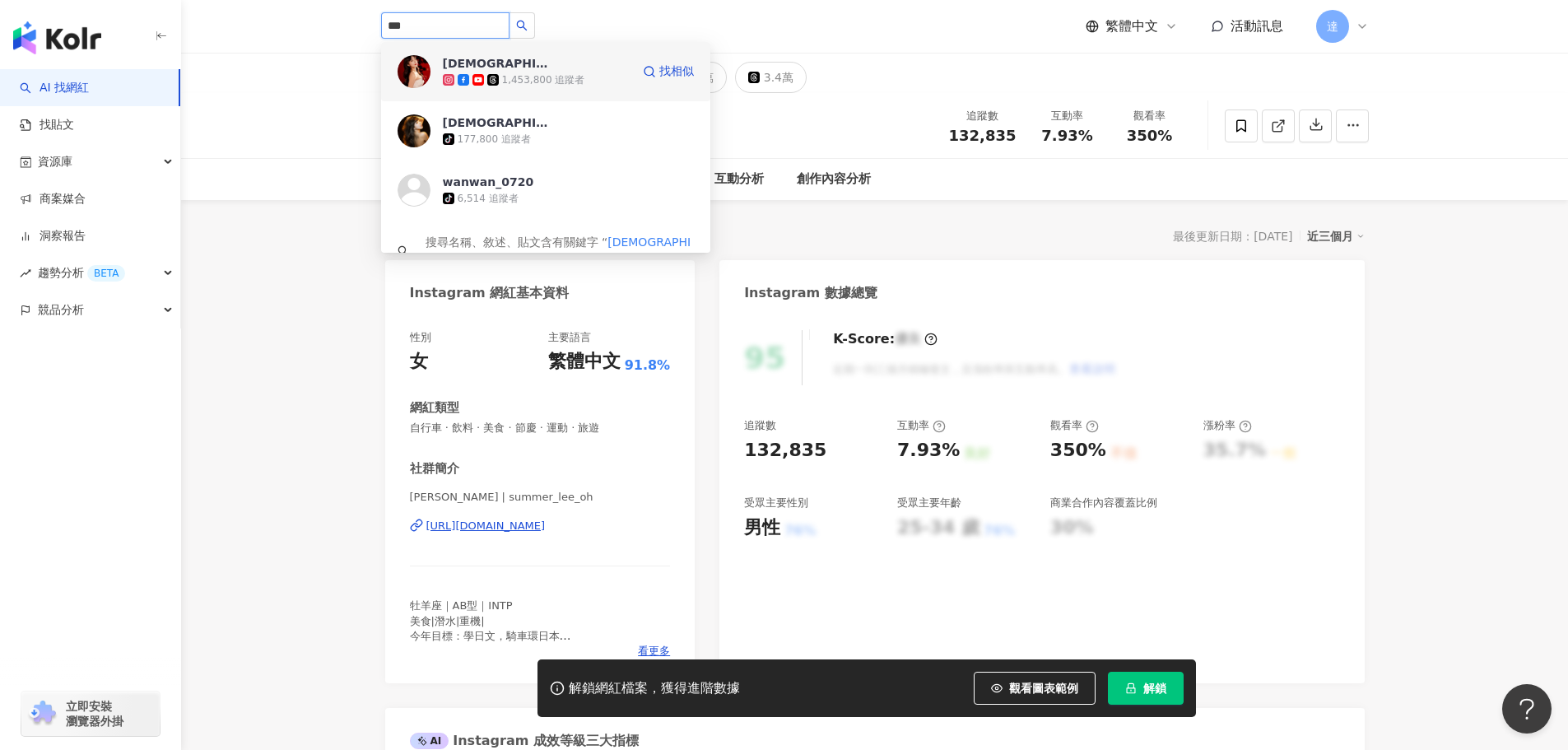
click at [547, 80] on div "1,453,800 追蹤者" at bounding box center [543, 80] width 83 height 14
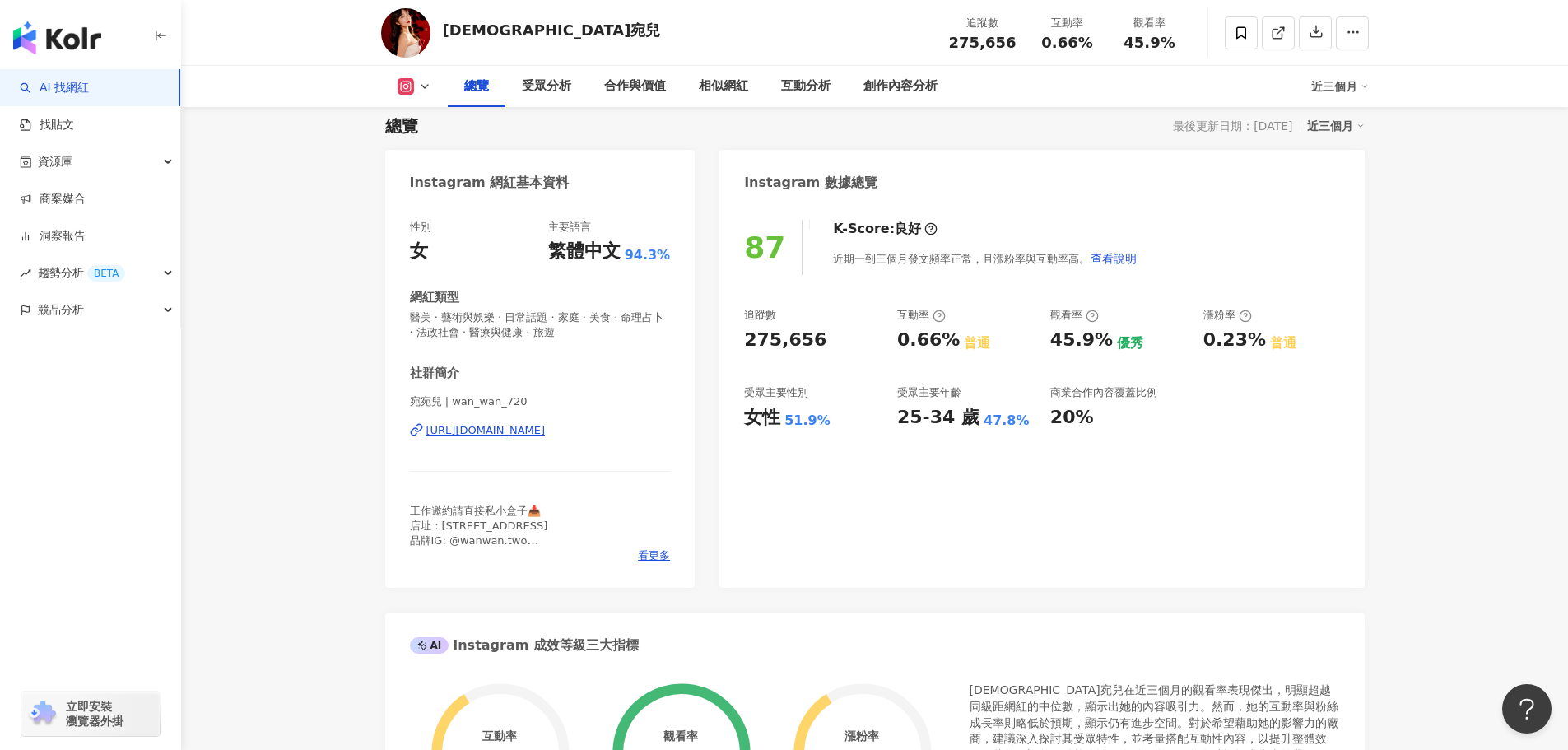
scroll to position [165, 0]
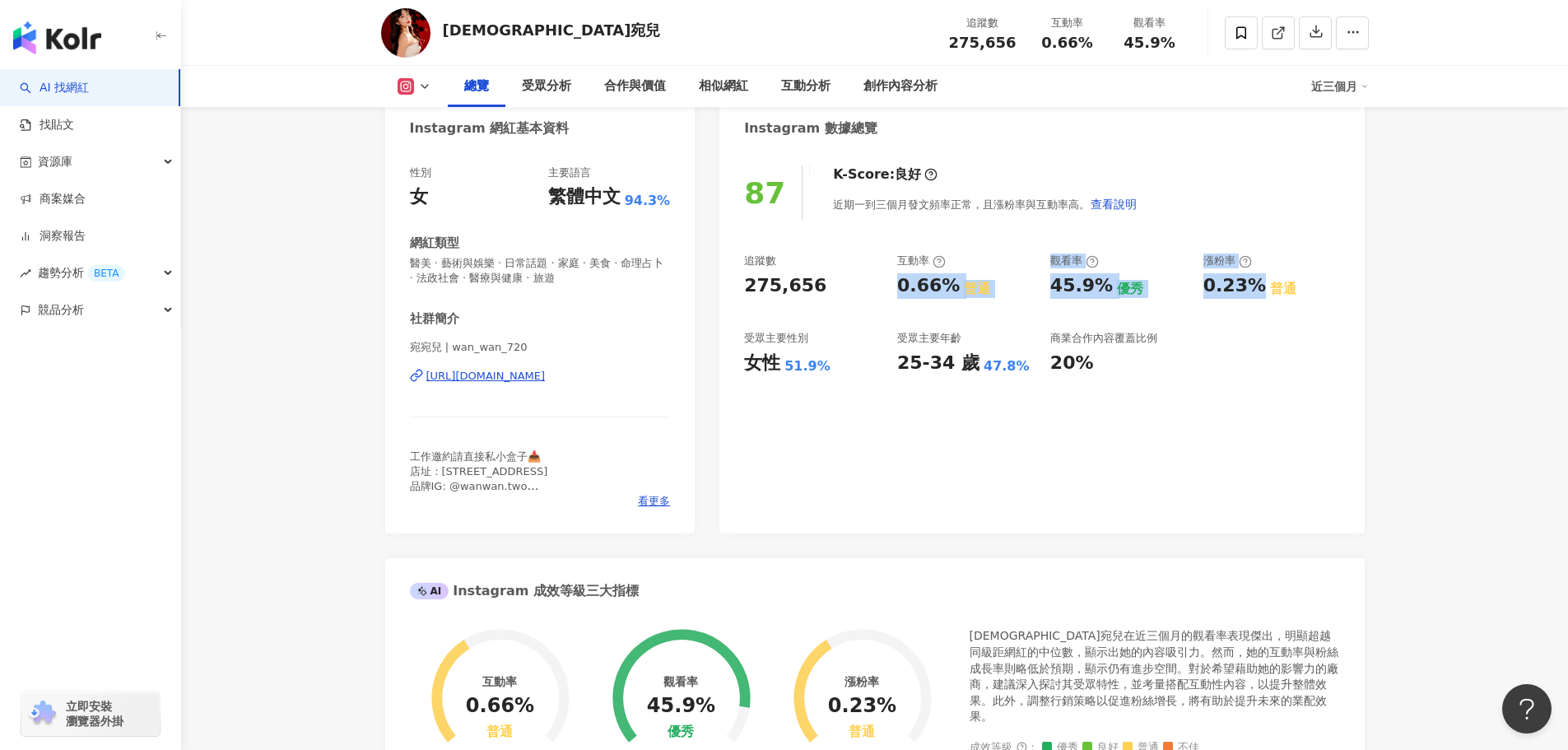
drag, startPoint x: 889, startPoint y: 291, endPoint x: 1255, endPoint y: 295, distance: 366.0
click at [1255, 295] on div "追蹤數 275,656 互動率 0.66% 普通 觀看率 45.9% 優秀 漲粉率 0.23% 普通 受眾主要性別 女性 51.9% 受眾主要年齡 25-34…" at bounding box center [1042, 315] width 595 height 122
click at [1253, 381] on div "87 K-Score : 良好 近期一到三個月發文頻率正常，且漲粉率與互動率高。 查看說明 追蹤數 275,656 互動率 0.66% 普通 觀看率 45.9…" at bounding box center [1041, 341] width 644 height 384
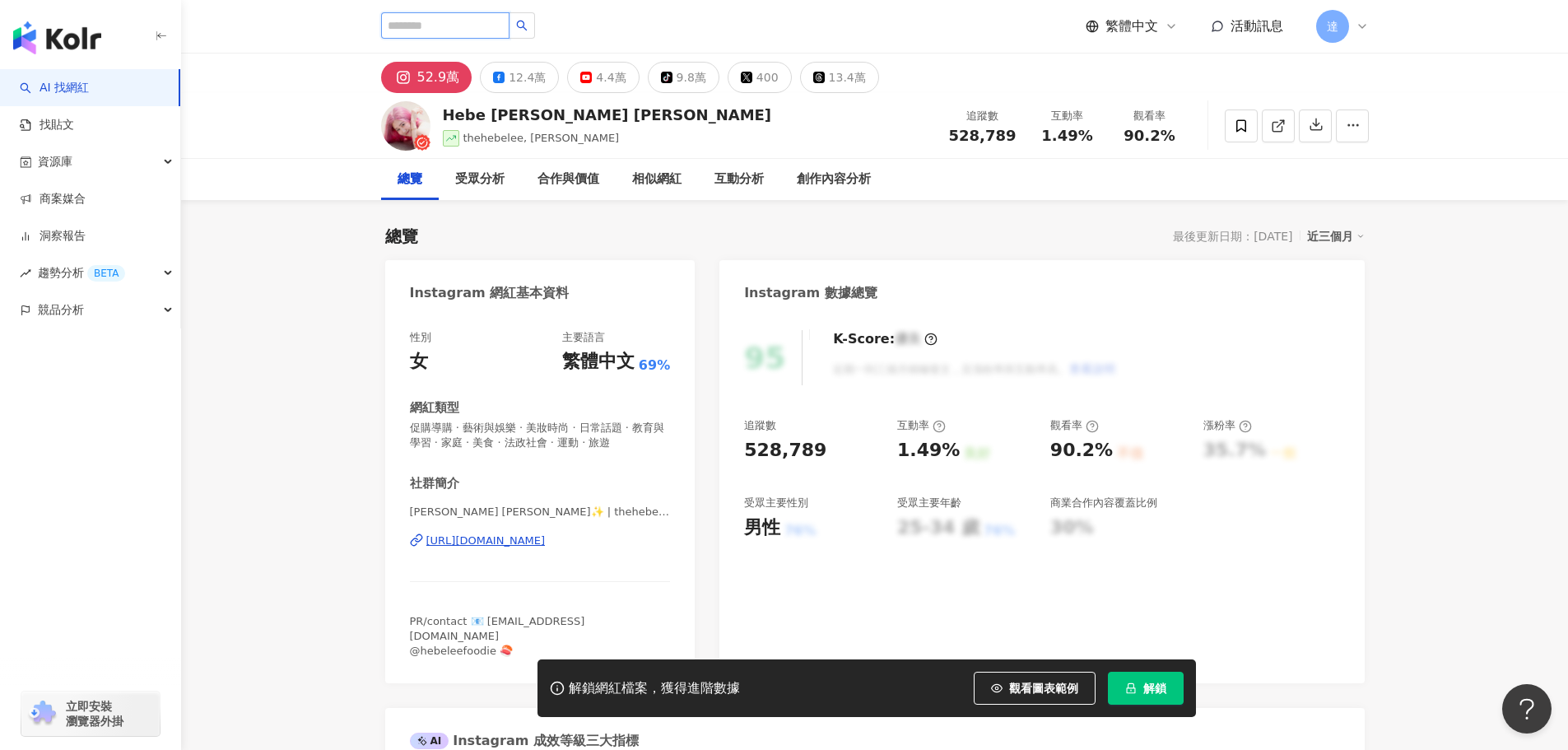
click at [451, 31] on input "search" at bounding box center [445, 25] width 129 height 26
